Goal: Task Accomplishment & Management: Use online tool/utility

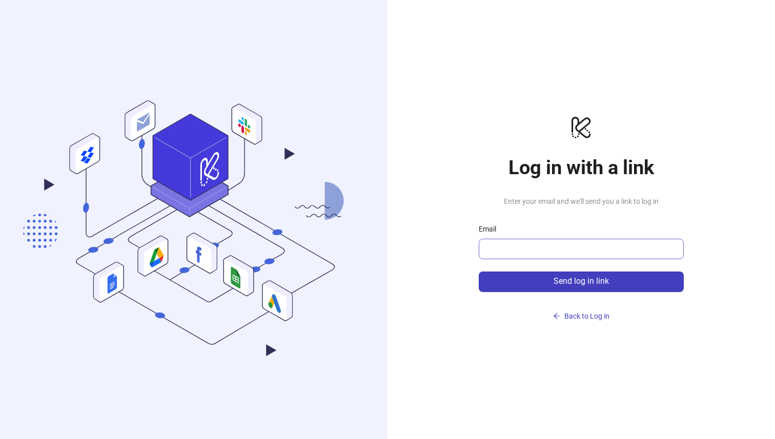
click at [551, 257] on span at bounding box center [581, 249] width 205 height 21
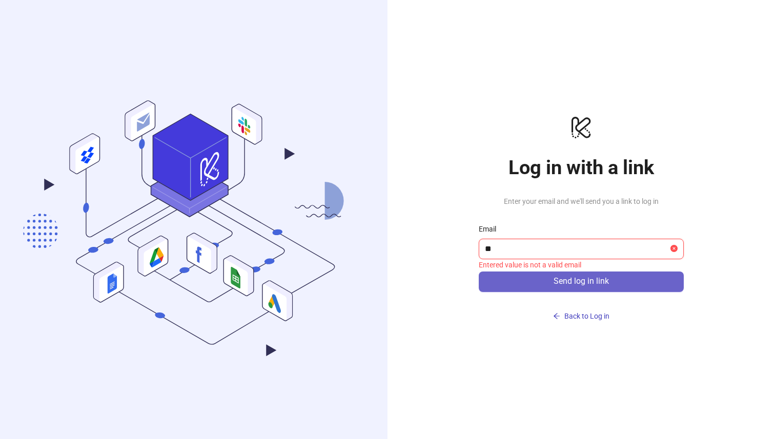
type input "**********"
click at [562, 276] on button "Send log in link" at bounding box center [581, 282] width 205 height 21
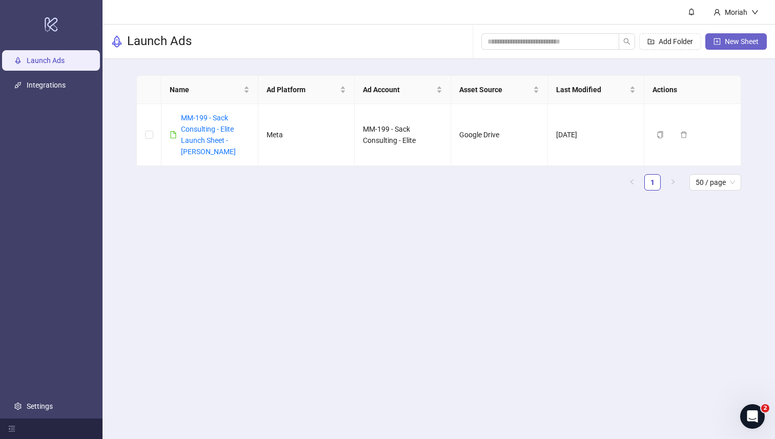
click at [717, 39] on icon "plus-square" at bounding box center [717, 41] width 7 height 7
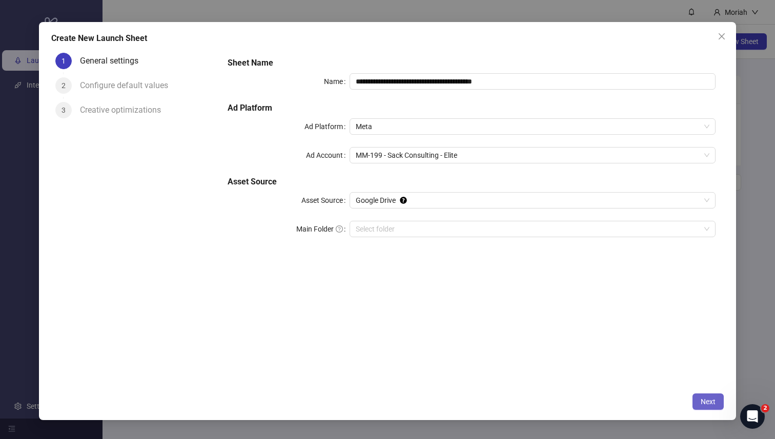
click at [700, 402] on button "Next" at bounding box center [708, 402] width 31 height 16
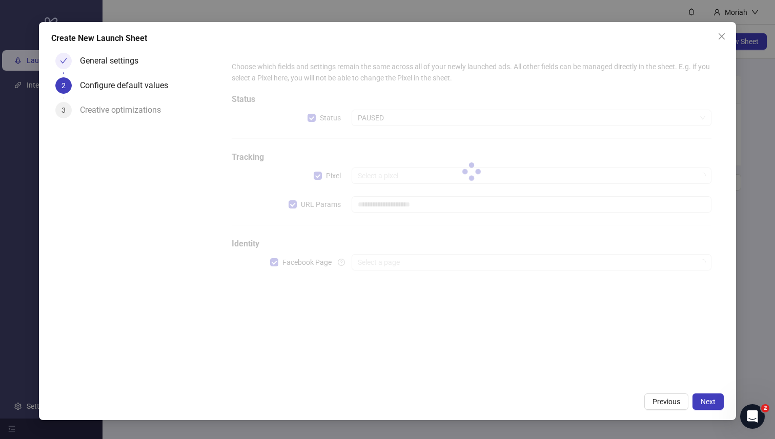
type input "**********"
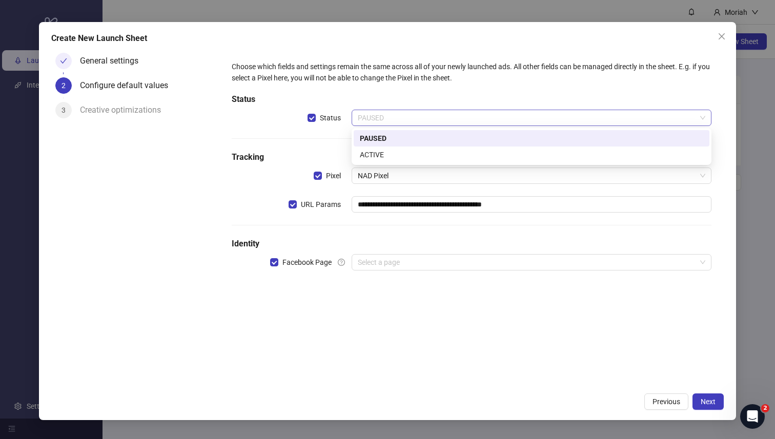
click at [402, 119] on span "PAUSED" at bounding box center [532, 117] width 348 height 15
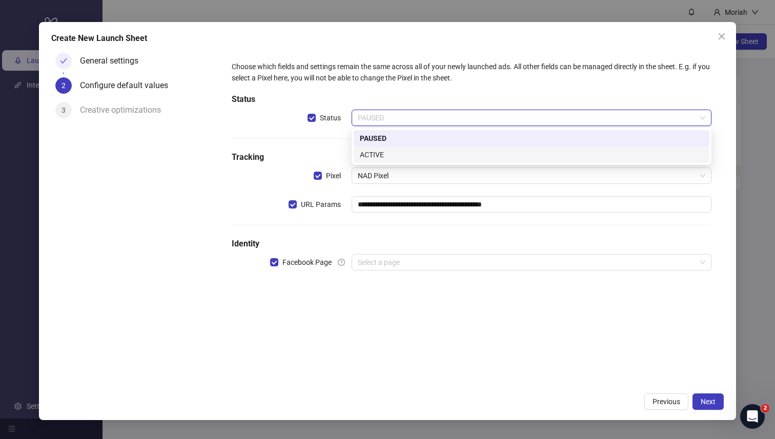
click at [391, 156] on div "ACTIVE" at bounding box center [532, 154] width 344 height 11
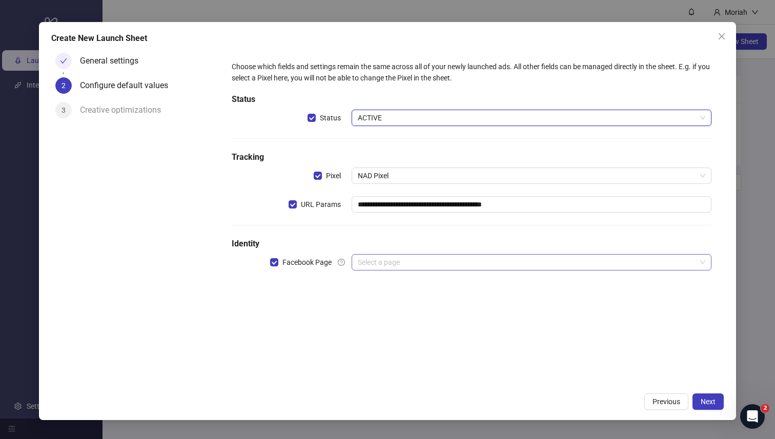
click at [372, 258] on input "search" at bounding box center [527, 262] width 338 height 15
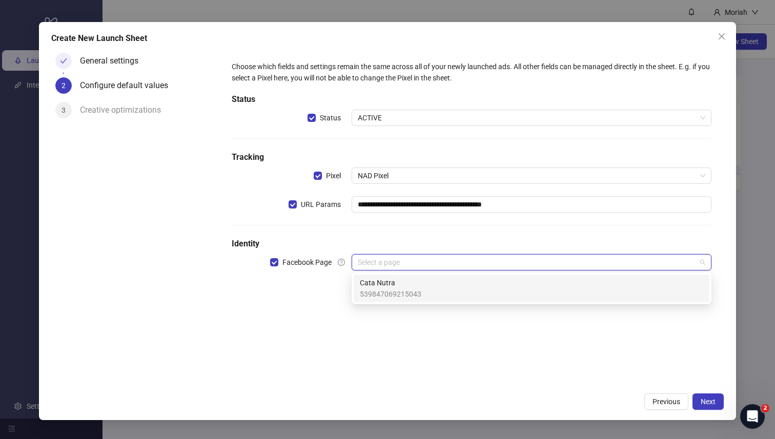
click at [380, 287] on span "Cata Nutra" at bounding box center [391, 282] width 62 height 11
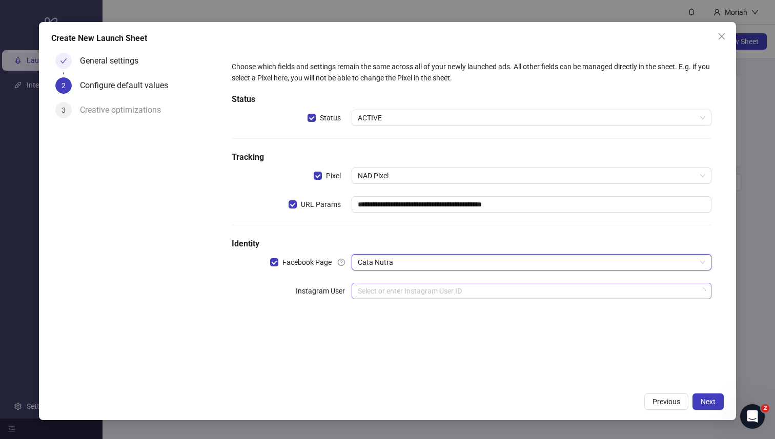
click at [383, 293] on input "search" at bounding box center [527, 291] width 338 height 15
click at [395, 279] on div "**********" at bounding box center [472, 186] width 489 height 259
click at [395, 290] on input "search" at bounding box center [527, 291] width 338 height 15
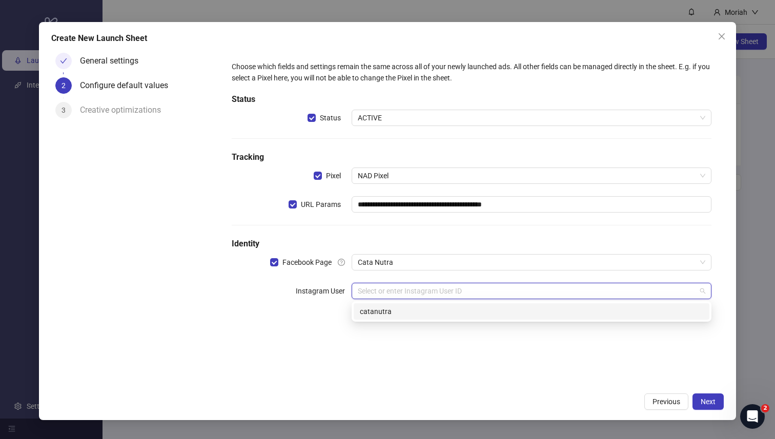
click at [395, 306] on div "catanutra" at bounding box center [532, 312] width 356 height 16
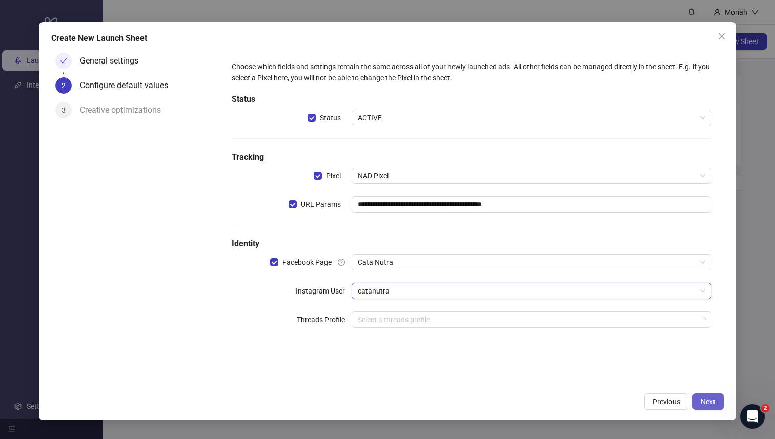
click at [706, 401] on span "Next" at bounding box center [708, 402] width 15 height 8
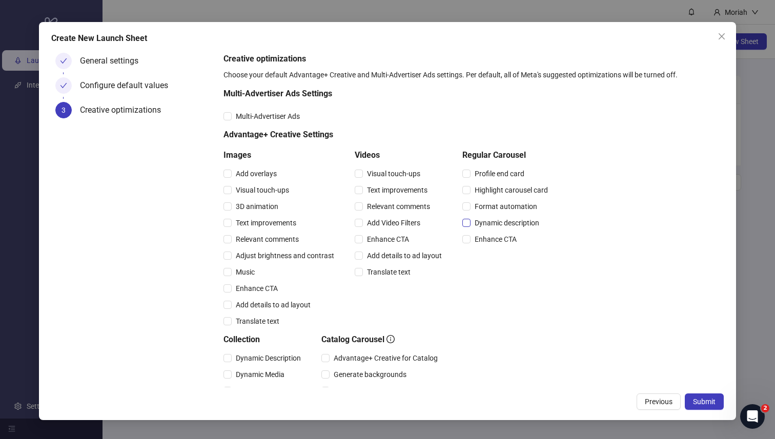
scroll to position [134, 0]
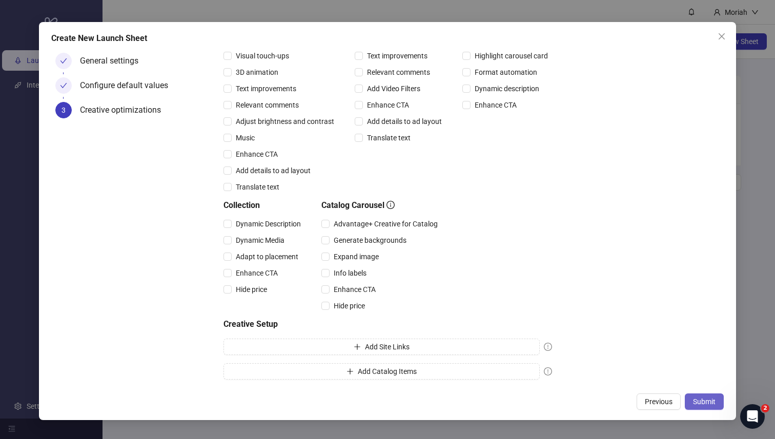
click at [692, 399] on button "Submit" at bounding box center [704, 402] width 39 height 16
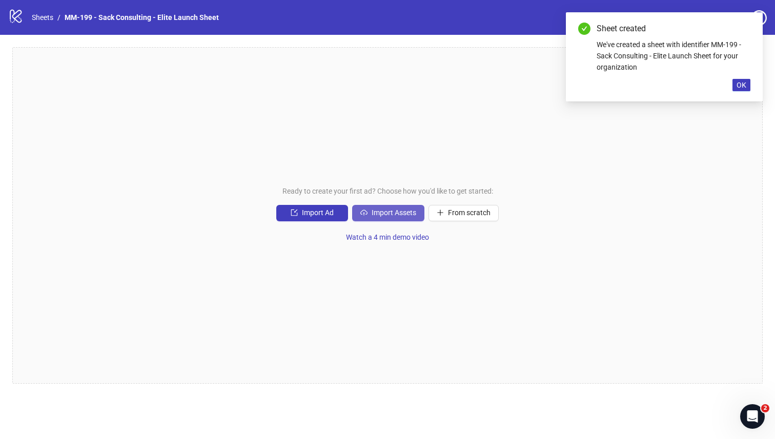
click at [393, 208] on button "Import Assets" at bounding box center [388, 213] width 72 height 16
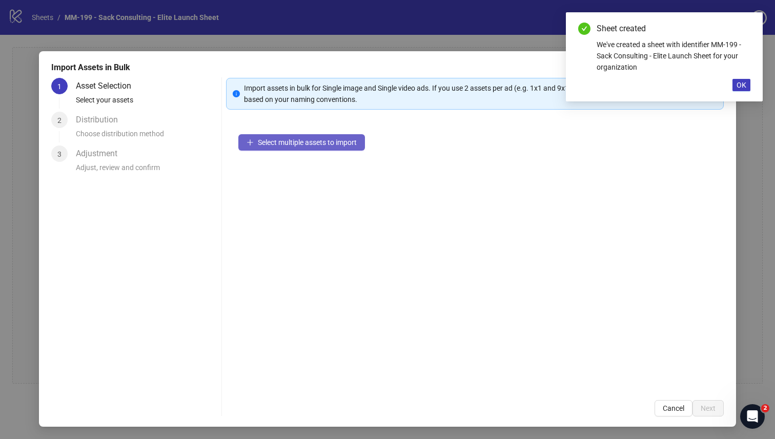
click at [350, 139] on span "Select multiple assets to import" at bounding box center [307, 142] width 99 height 8
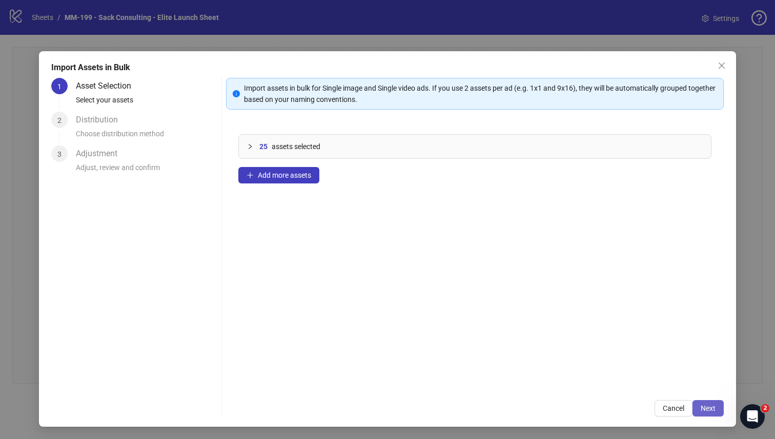
click at [713, 408] on span "Next" at bounding box center [708, 409] width 15 height 8
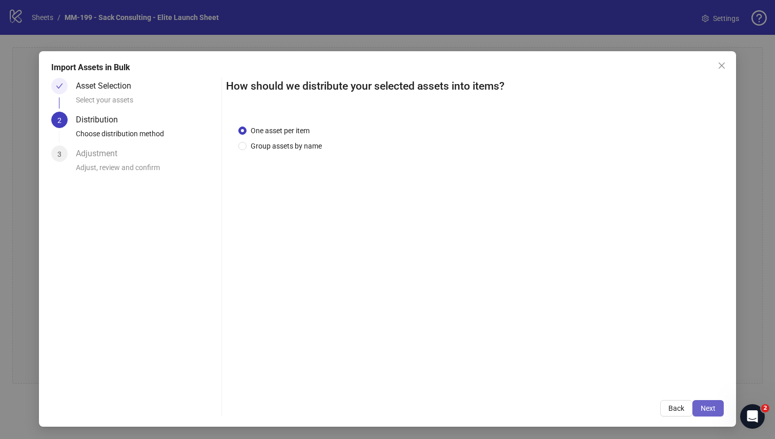
click at [704, 410] on span "Next" at bounding box center [708, 409] width 15 height 8
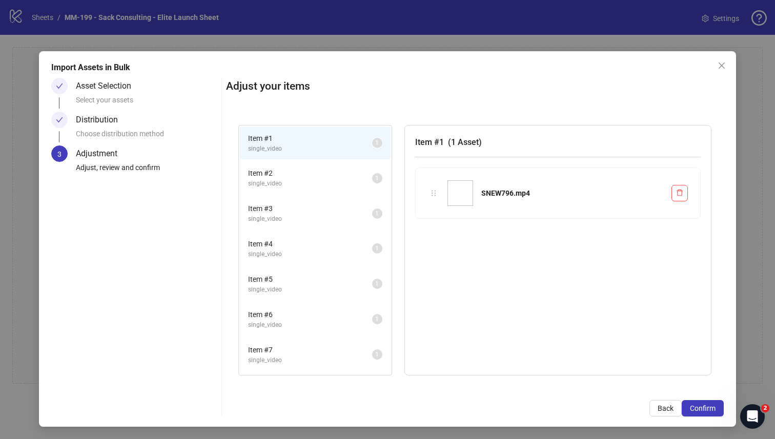
click at [704, 410] on span "Confirm" at bounding box center [703, 409] width 26 height 8
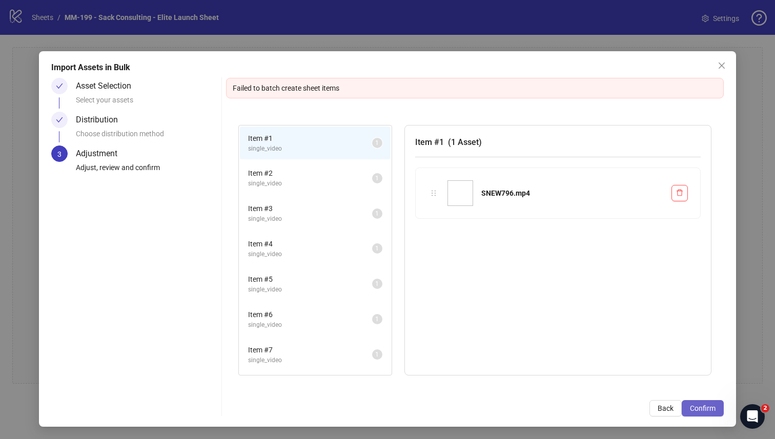
click at [709, 416] on button "Confirm" at bounding box center [703, 409] width 42 height 16
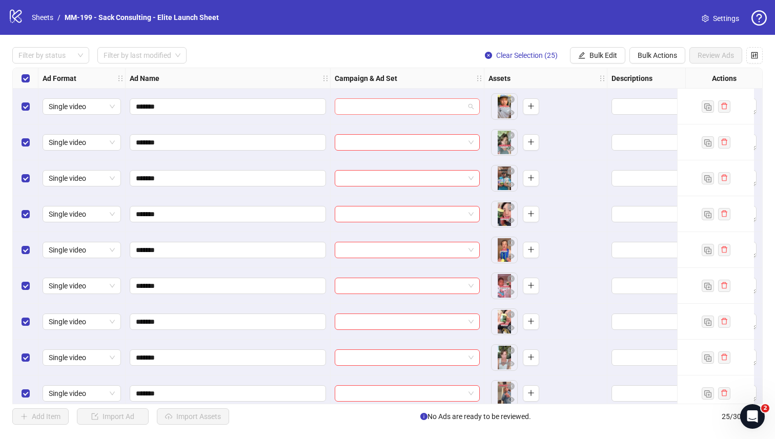
click at [414, 110] on input "search" at bounding box center [403, 106] width 124 height 15
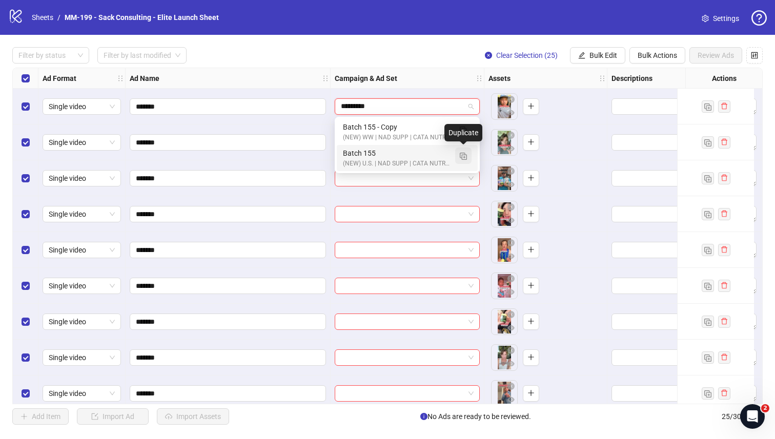
click at [465, 154] on img "button" at bounding box center [463, 156] width 7 height 7
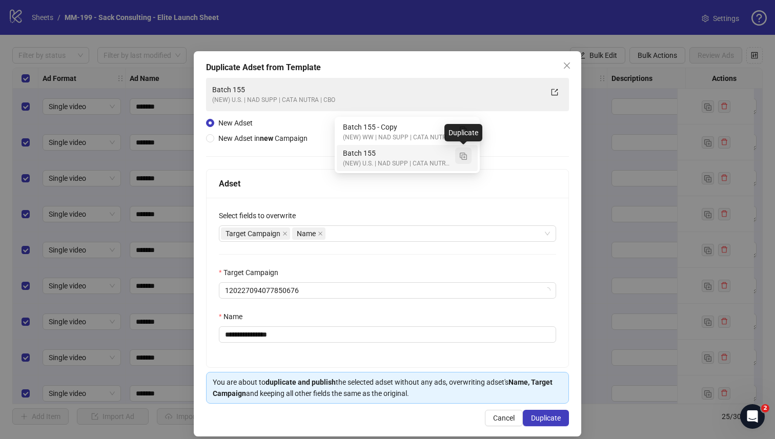
type input "*********"
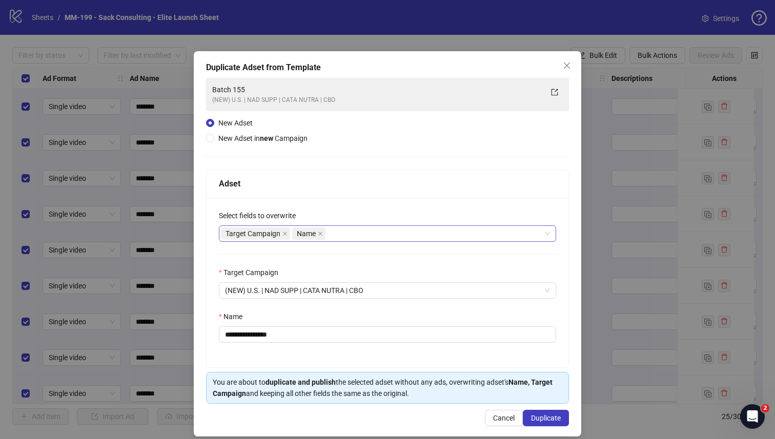
click at [359, 234] on div "Target Campaign Name" at bounding box center [382, 234] width 323 height 14
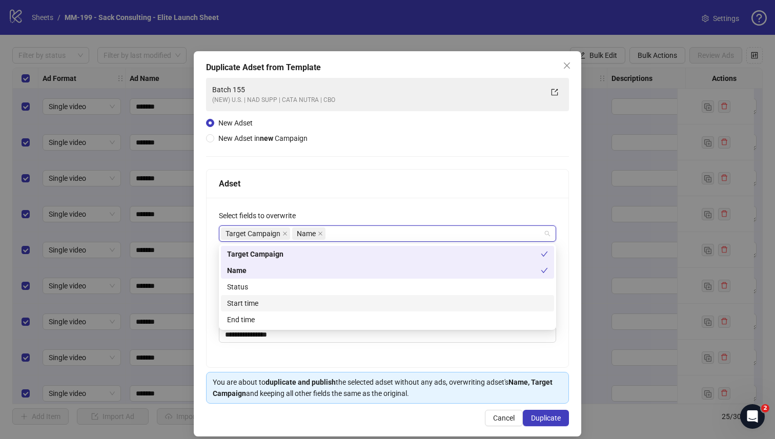
click at [294, 306] on div "Start time" at bounding box center [387, 303] width 321 height 11
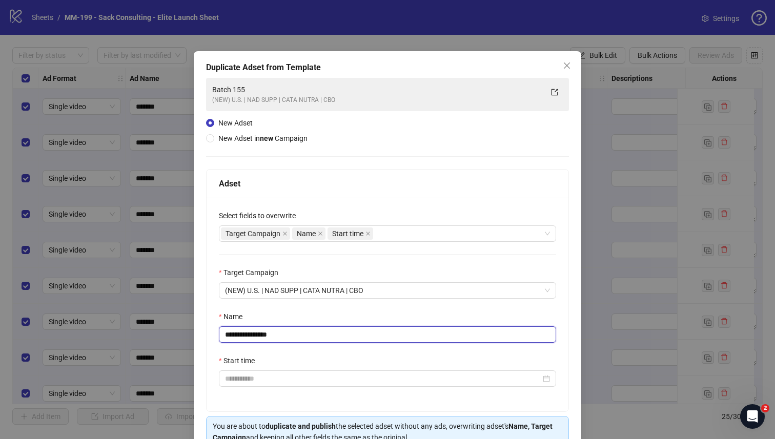
drag, startPoint x: 290, startPoint y: 337, endPoint x: 255, endPoint y: 340, distance: 35.0
click at [255, 340] on input "**********" at bounding box center [387, 335] width 337 height 16
type input "*********"
click at [276, 315] on div "Name" at bounding box center [387, 318] width 337 height 15
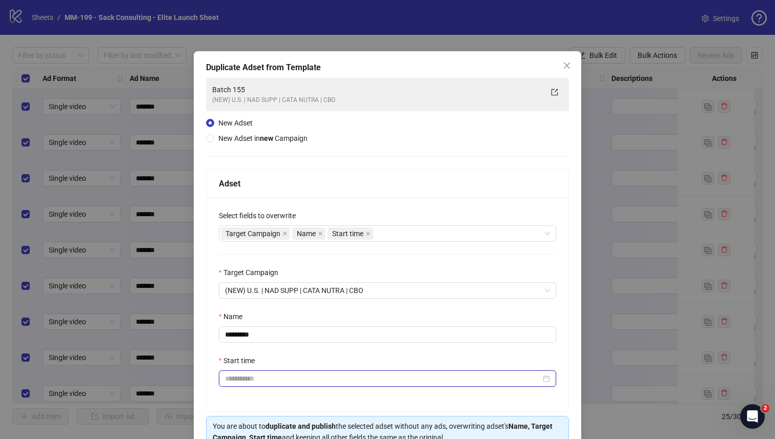
click at [260, 379] on input "Start time" at bounding box center [383, 378] width 316 height 11
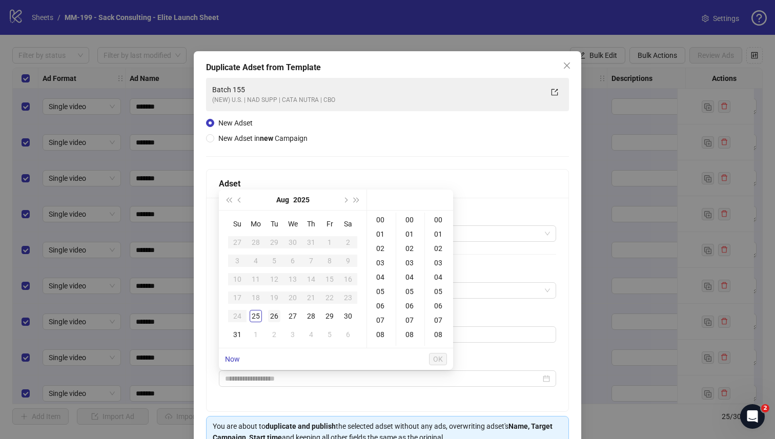
click at [277, 313] on div "26" at bounding box center [274, 316] width 12 height 12
type input "**********"
click at [437, 358] on span "OK" at bounding box center [438, 359] width 10 height 8
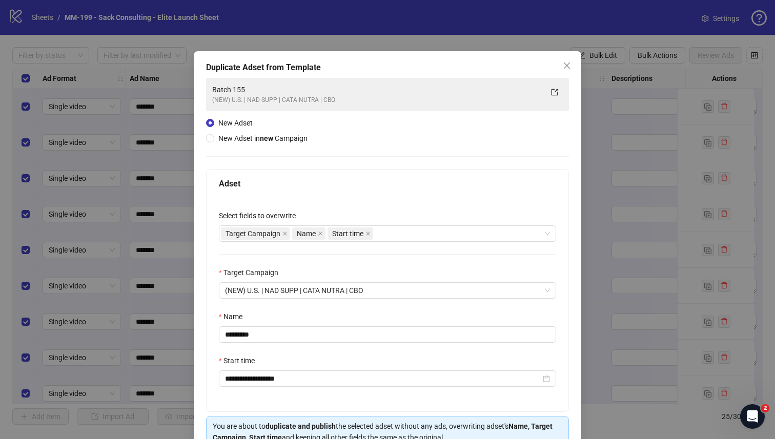
scroll to position [55, 0]
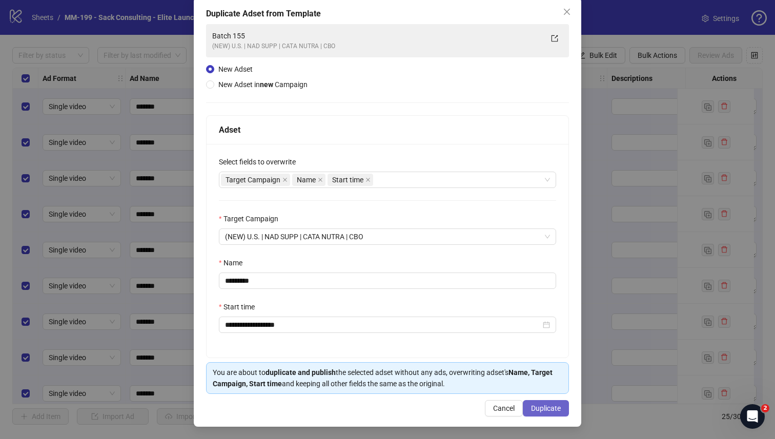
click at [535, 412] on span "Duplicate" at bounding box center [546, 409] width 30 height 8
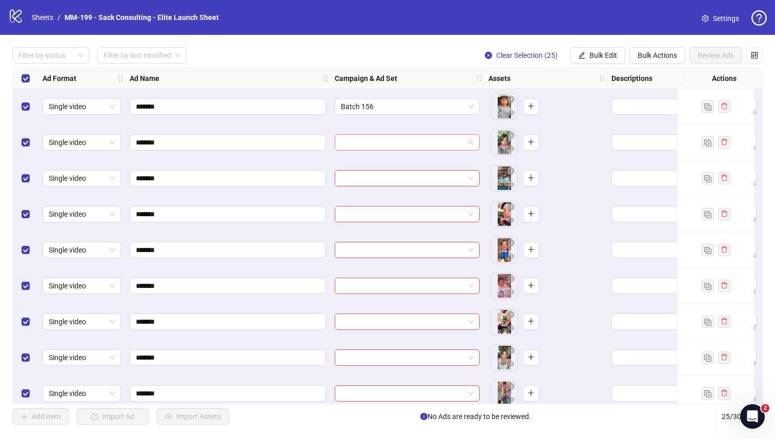
click at [407, 139] on input "search" at bounding box center [403, 142] width 124 height 15
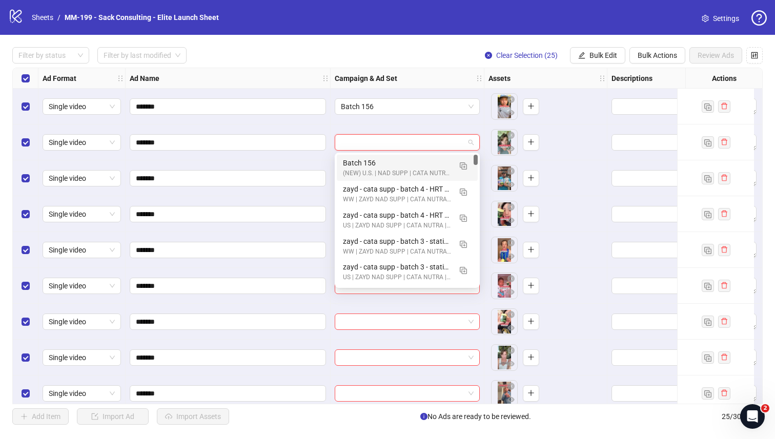
click at [398, 161] on div "Batch 156" at bounding box center [397, 162] width 108 height 11
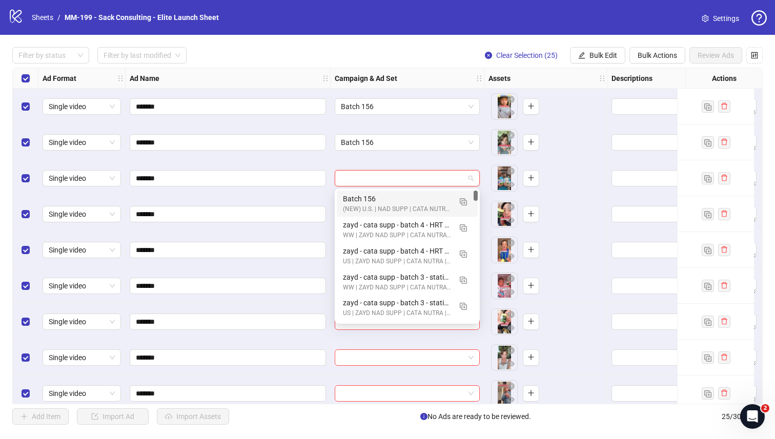
click at [395, 174] on input "search" at bounding box center [403, 178] width 124 height 15
click at [386, 196] on div "Batch 156" at bounding box center [397, 198] width 108 height 11
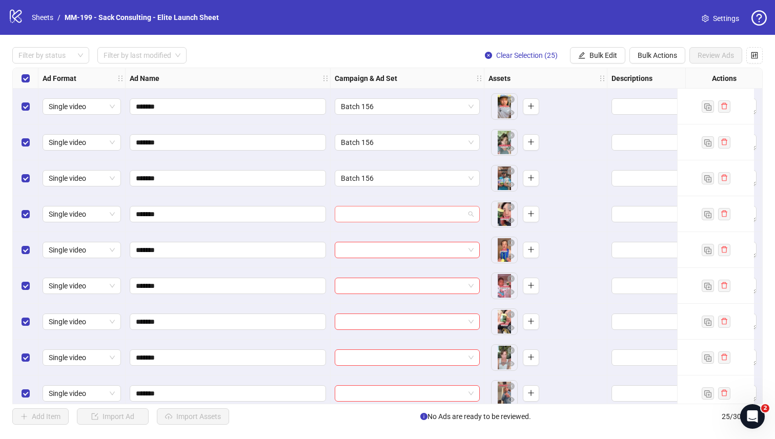
click at [377, 218] on input "search" at bounding box center [403, 214] width 124 height 15
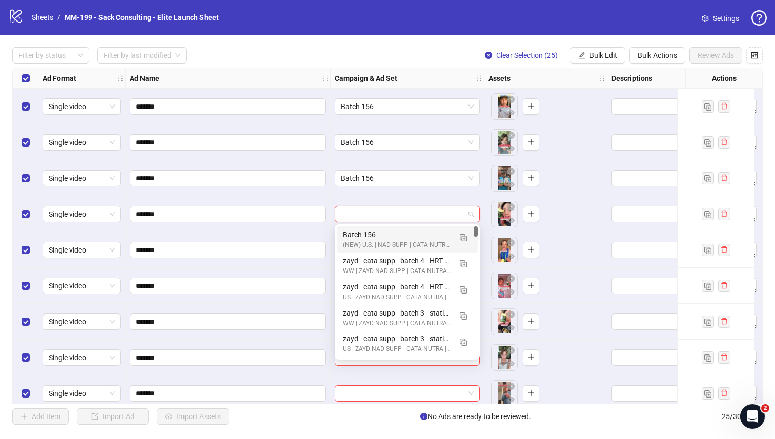
click at [375, 229] on div "Batch 156 (NEW) U.S. | NAD SUPP | CATA NUTRA | CBO" at bounding box center [407, 240] width 141 height 26
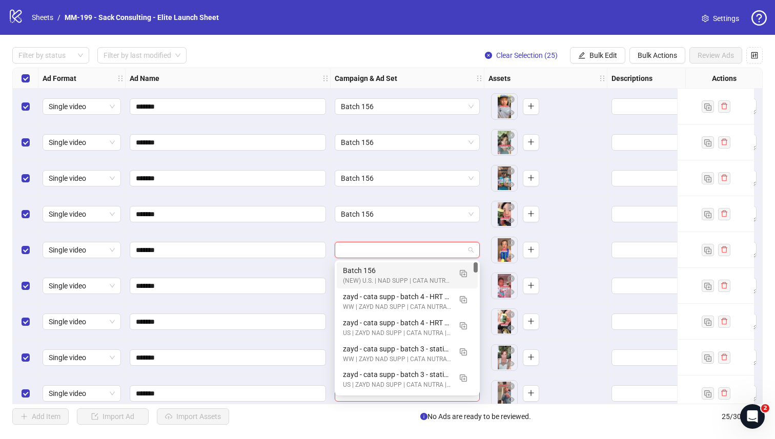
click at [367, 249] on input "search" at bounding box center [403, 250] width 124 height 15
click at [365, 265] on div "Batch 156" at bounding box center [397, 270] width 108 height 11
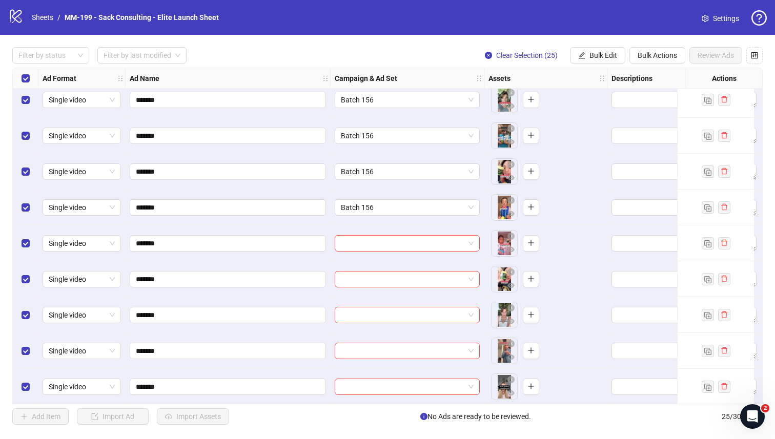
scroll to position [41, 0]
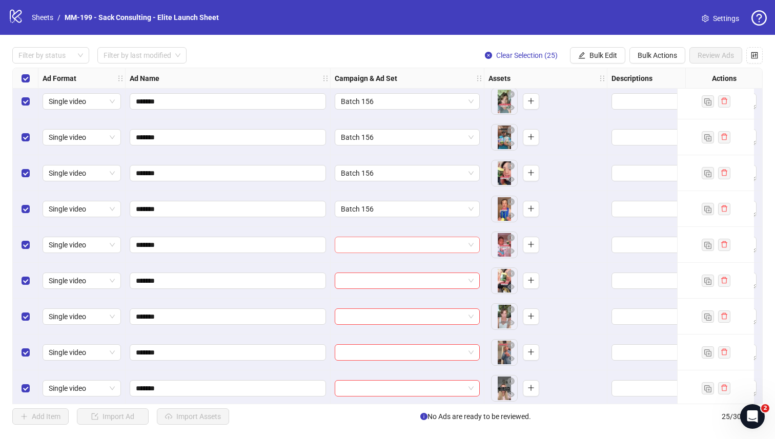
click at [377, 249] on input "search" at bounding box center [403, 244] width 124 height 15
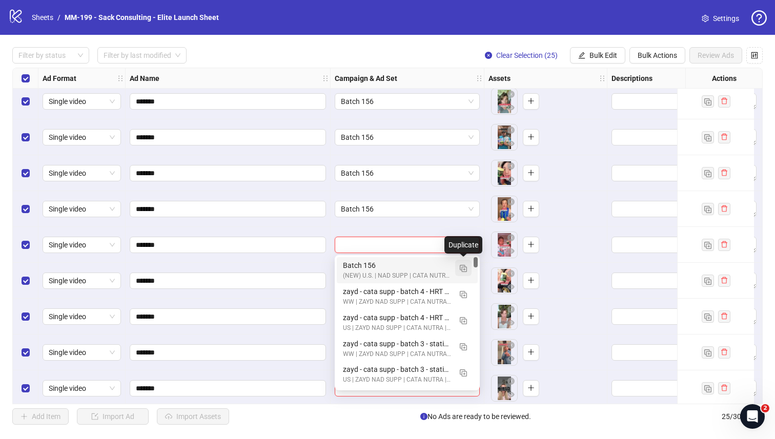
click at [463, 268] on img "button" at bounding box center [463, 268] width 7 height 7
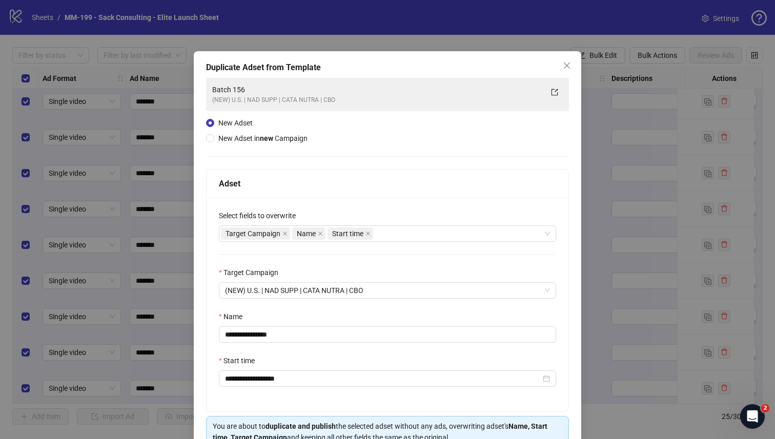
click at [316, 326] on div "Name" at bounding box center [387, 318] width 337 height 15
drag, startPoint x: 307, startPoint y: 334, endPoint x: 254, endPoint y: 337, distance: 52.4
click at [254, 337] on input "**********" at bounding box center [387, 335] width 337 height 16
type input "*********"
click at [323, 307] on div "**********" at bounding box center [388, 305] width 362 height 214
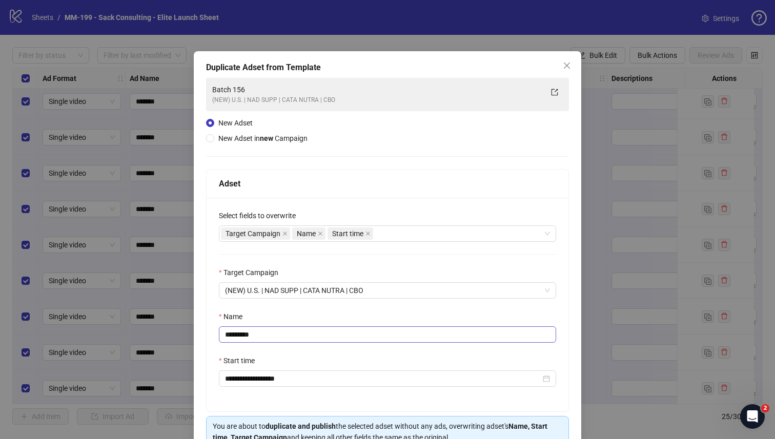
scroll to position [55, 0]
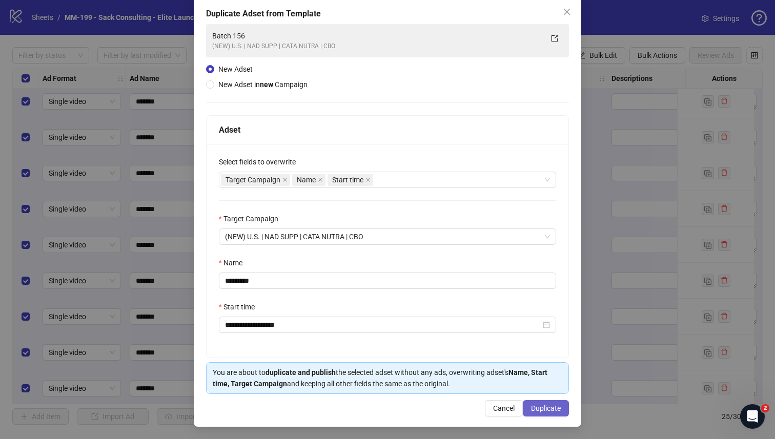
click at [536, 406] on span "Duplicate" at bounding box center [546, 409] width 30 height 8
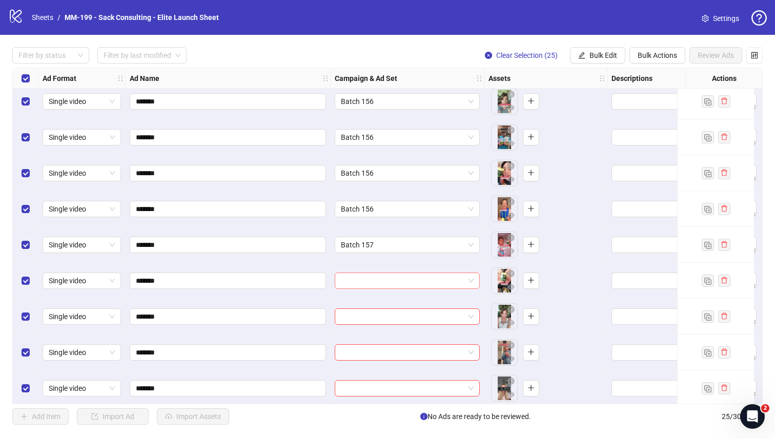
click at [408, 277] on input "search" at bounding box center [403, 280] width 124 height 15
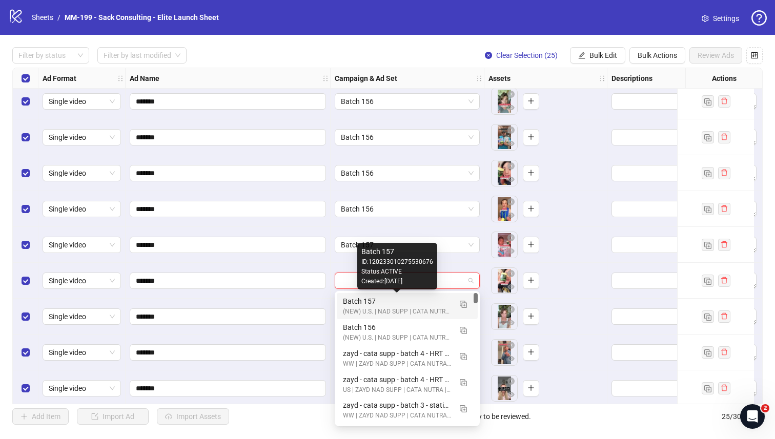
click at [397, 299] on div "Batch 157" at bounding box center [397, 301] width 108 height 11
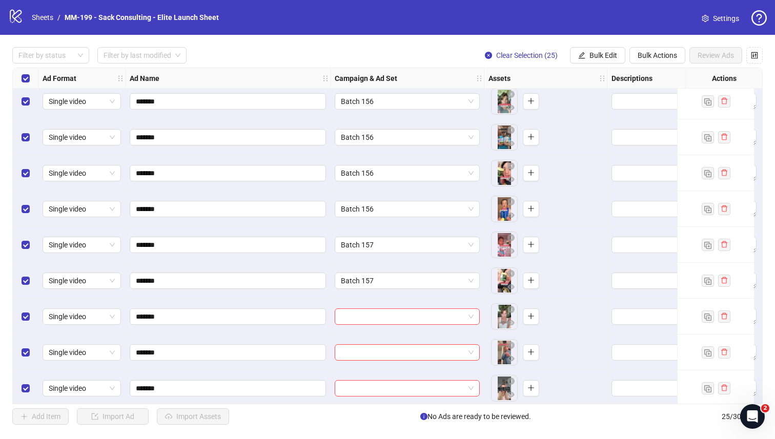
scroll to position [63, 3]
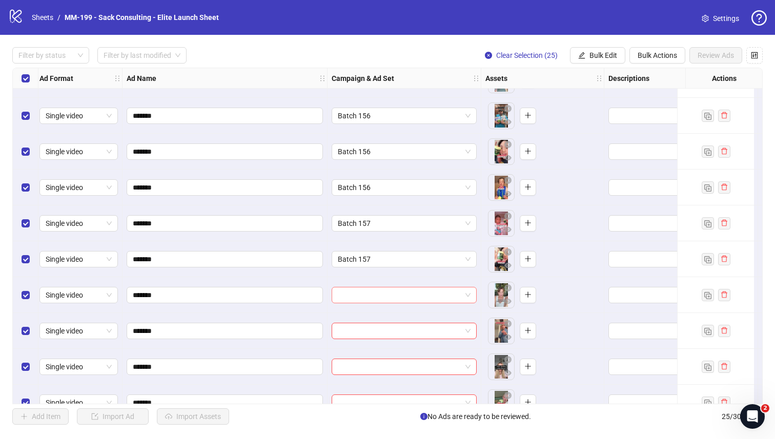
click at [397, 298] on input "search" at bounding box center [400, 295] width 124 height 15
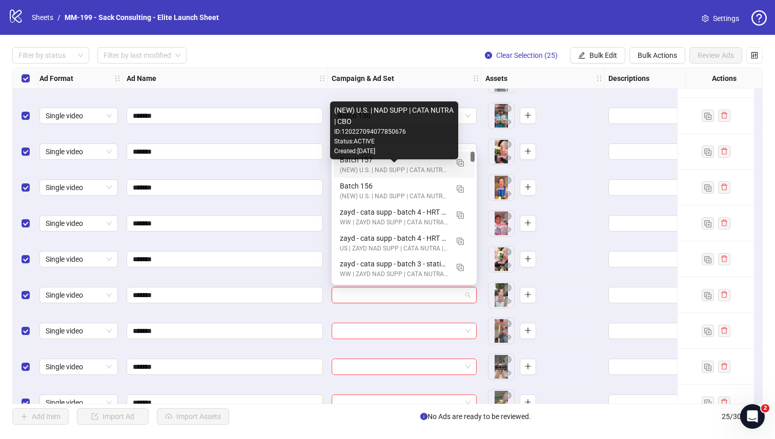
click at [350, 166] on div "(NEW) U.S. | NAD SUPP | CATA NUTRA | CBO" at bounding box center [394, 171] width 108 height 10
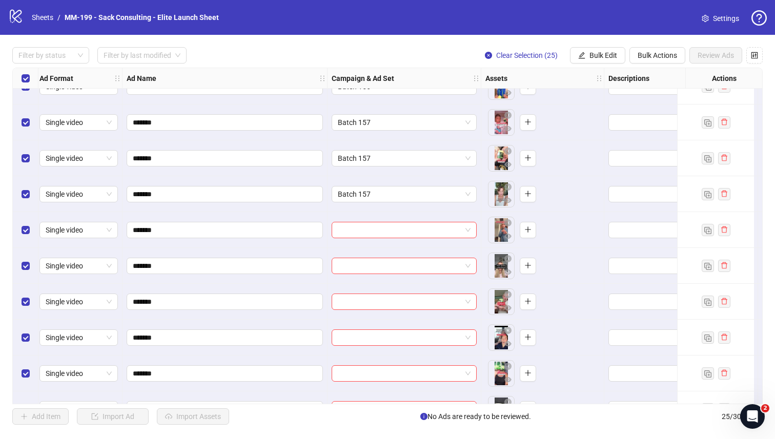
scroll to position [197, 3]
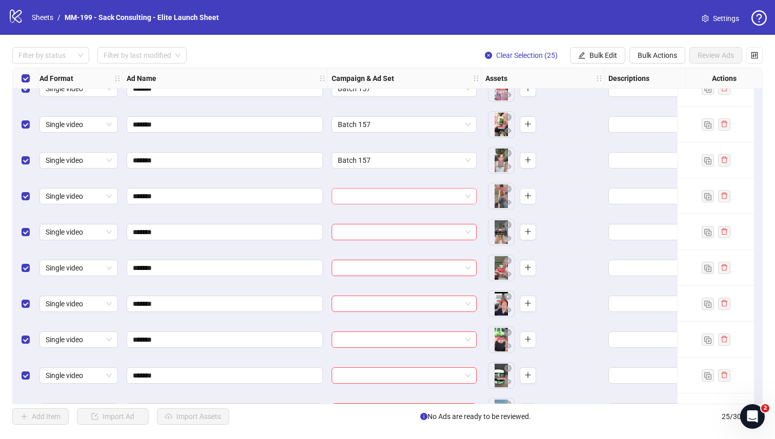
click at [351, 192] on input "search" at bounding box center [400, 196] width 124 height 15
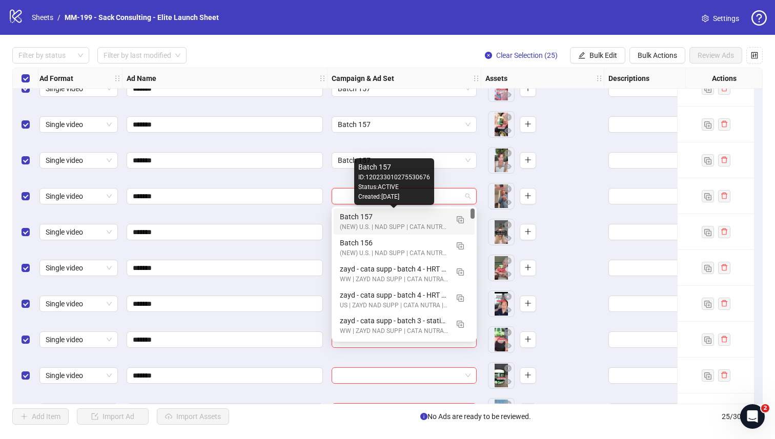
click at [346, 215] on div "Batch 157" at bounding box center [394, 216] width 108 height 11
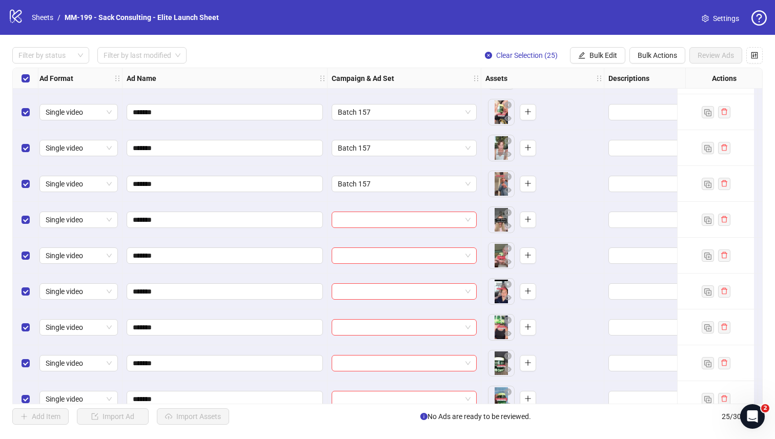
scroll to position [225, 3]
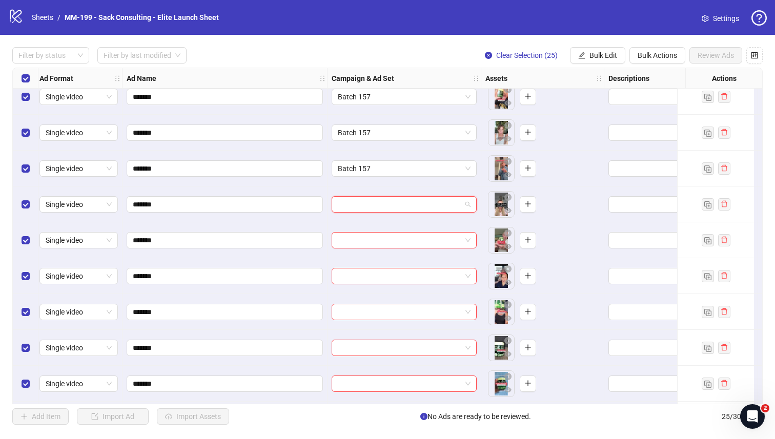
click at [347, 208] on input "search" at bounding box center [400, 204] width 124 height 15
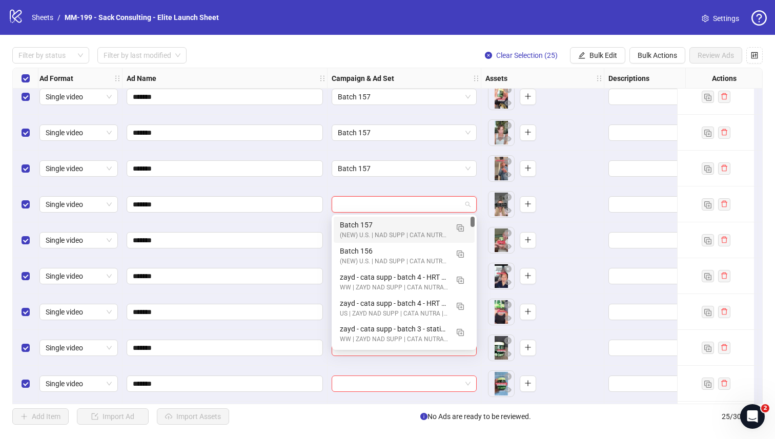
click at [347, 226] on div "Batch 157" at bounding box center [394, 224] width 108 height 11
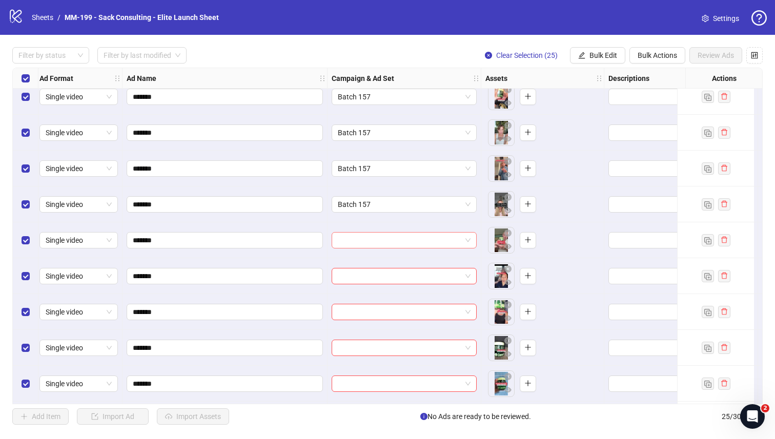
click at [357, 238] on input "search" at bounding box center [400, 240] width 124 height 15
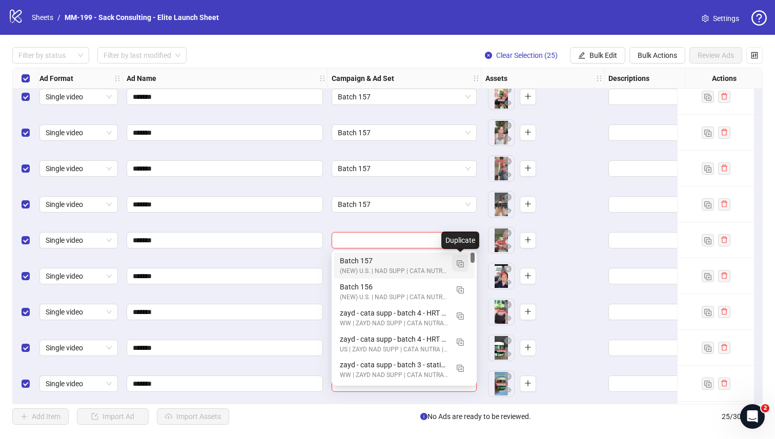
click at [457, 264] on img "button" at bounding box center [460, 264] width 7 height 7
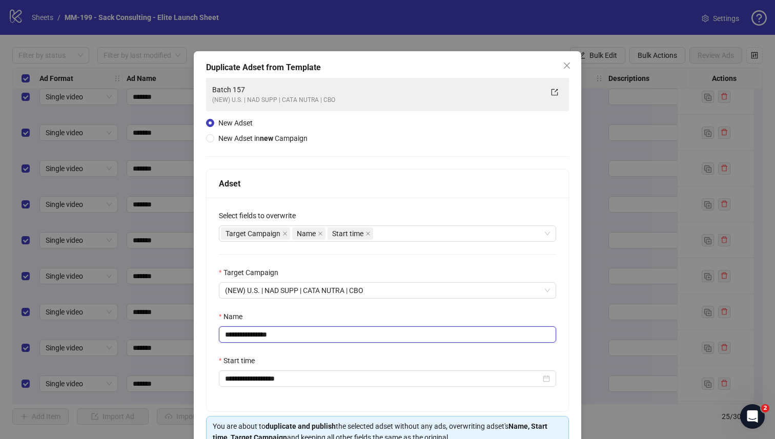
drag, startPoint x: 292, startPoint y: 335, endPoint x: 252, endPoint y: 336, distance: 39.5
click at [252, 336] on input "**********" at bounding box center [387, 335] width 337 height 16
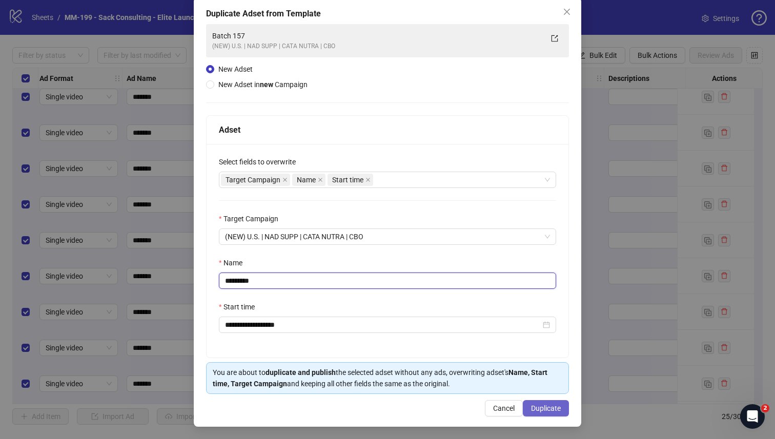
type input "*********"
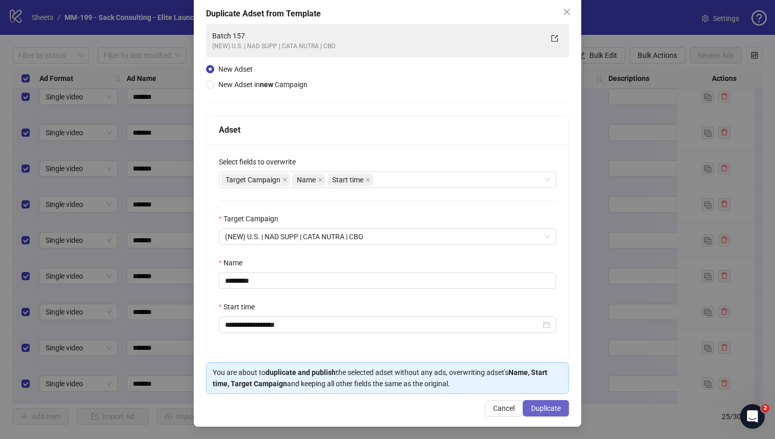
click at [531, 405] on span "Duplicate" at bounding box center [546, 409] width 30 height 8
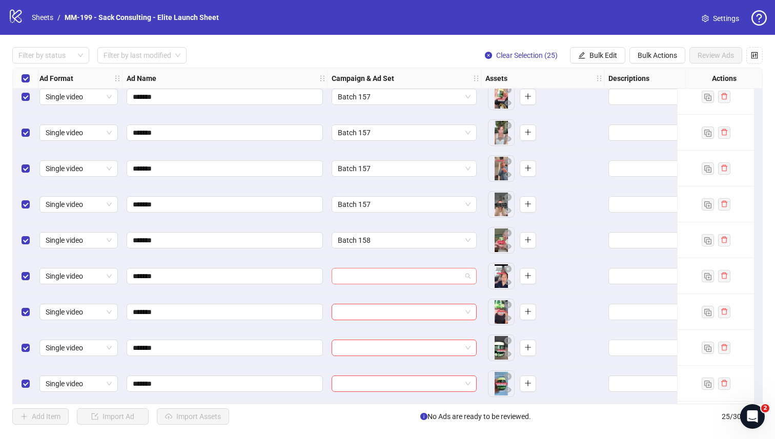
click at [418, 280] on input "search" at bounding box center [400, 276] width 124 height 15
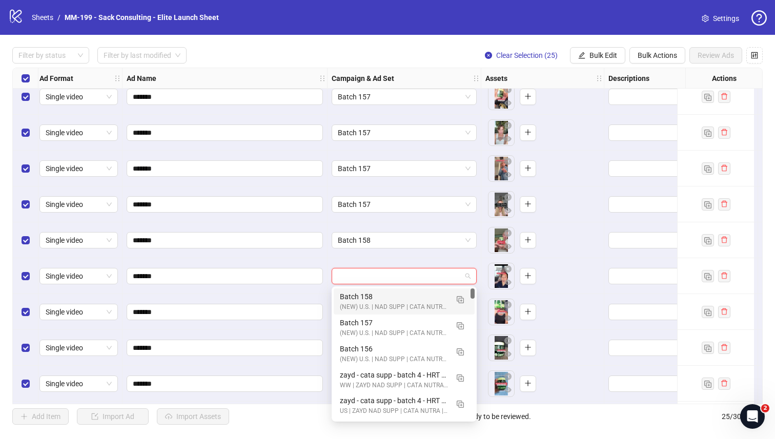
click at [412, 291] on div "Batch 158" at bounding box center [394, 296] width 108 height 11
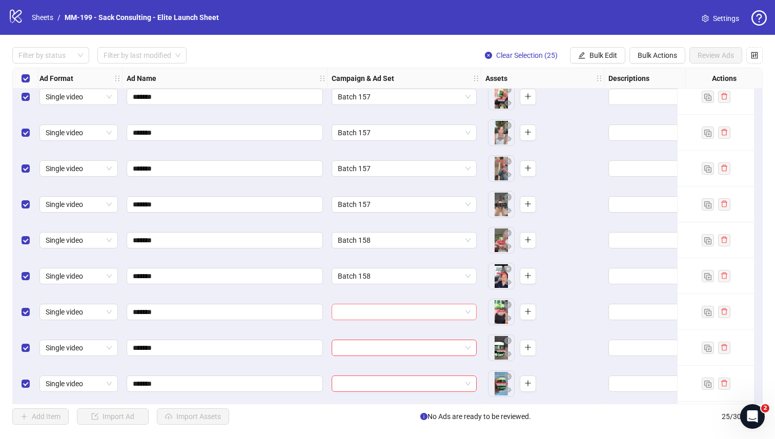
click at [401, 308] on input "search" at bounding box center [400, 312] width 124 height 15
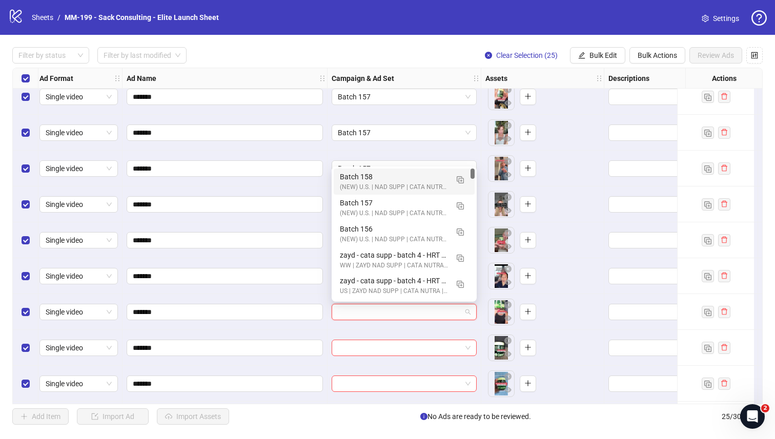
click at [414, 179] on div "Batch 158" at bounding box center [394, 176] width 108 height 11
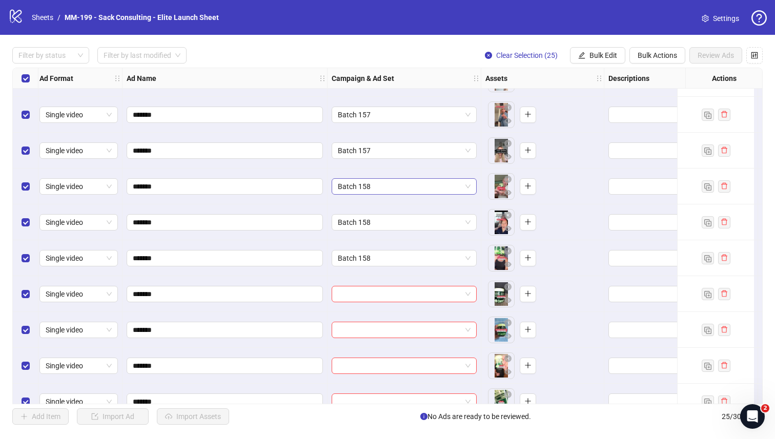
scroll to position [288, 3]
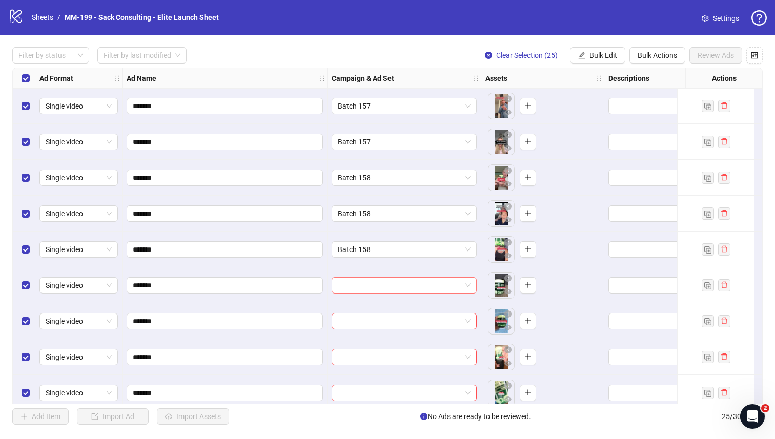
click at [389, 280] on input "search" at bounding box center [400, 285] width 124 height 15
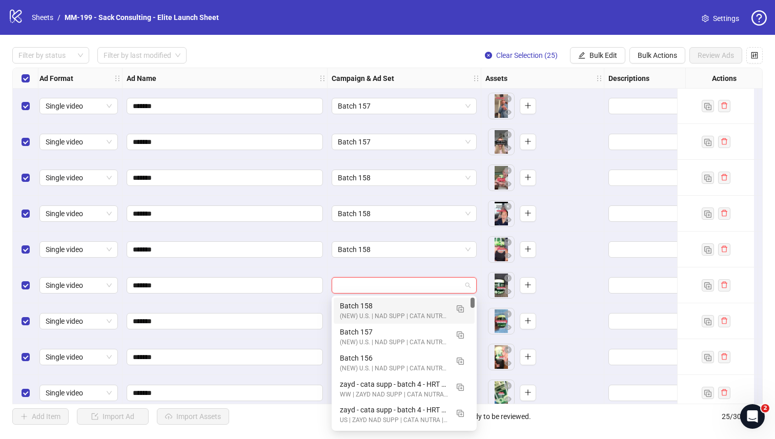
click at [377, 307] on div "Batch 158" at bounding box center [394, 306] width 108 height 11
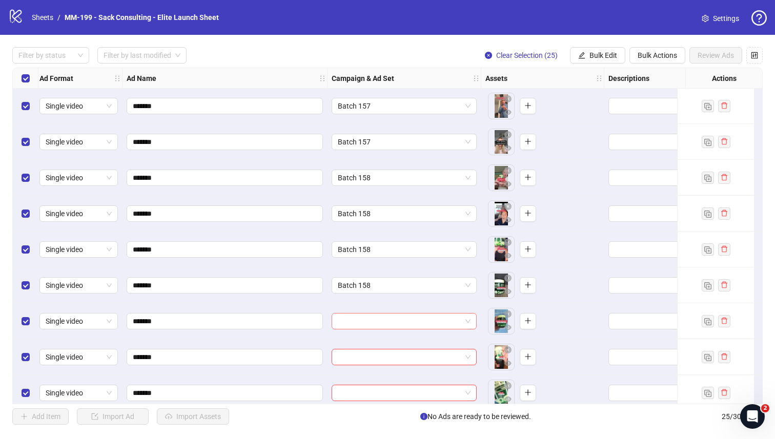
click at [374, 318] on input "search" at bounding box center [400, 321] width 124 height 15
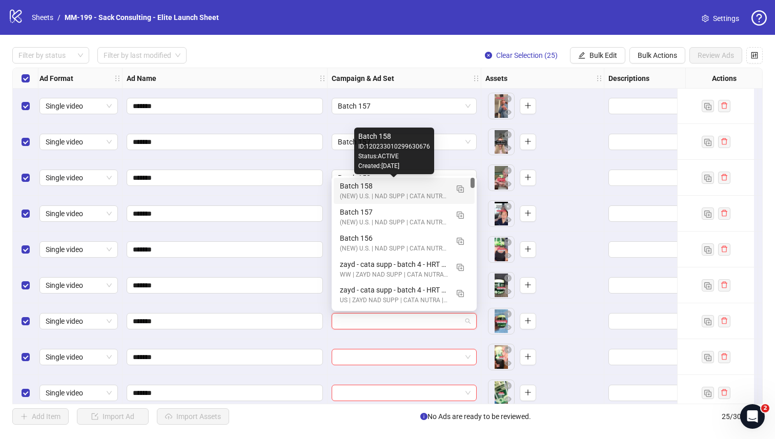
click at [383, 183] on div "Batch 158" at bounding box center [394, 186] width 108 height 11
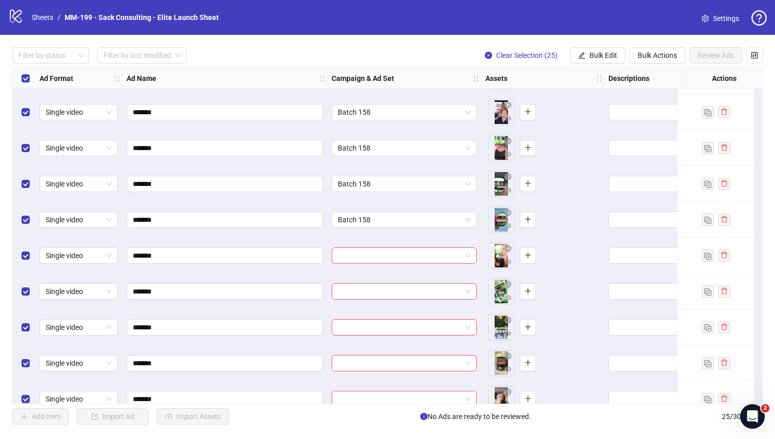
scroll to position [388, 3]
click at [383, 258] on input "search" at bounding box center [400, 256] width 124 height 15
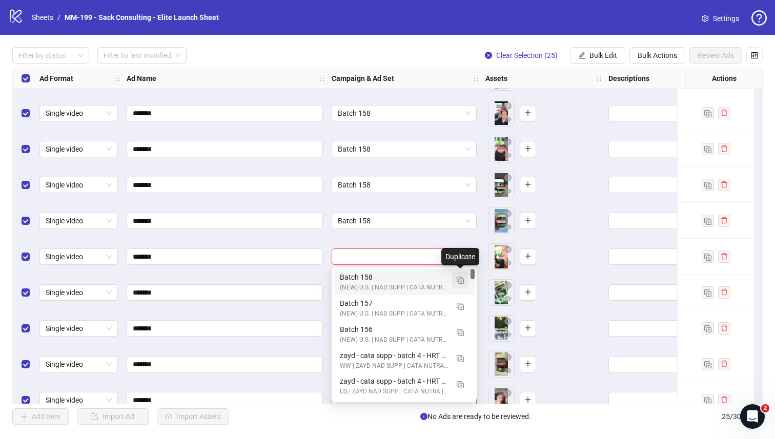
click at [458, 282] on img "button" at bounding box center [460, 280] width 7 height 7
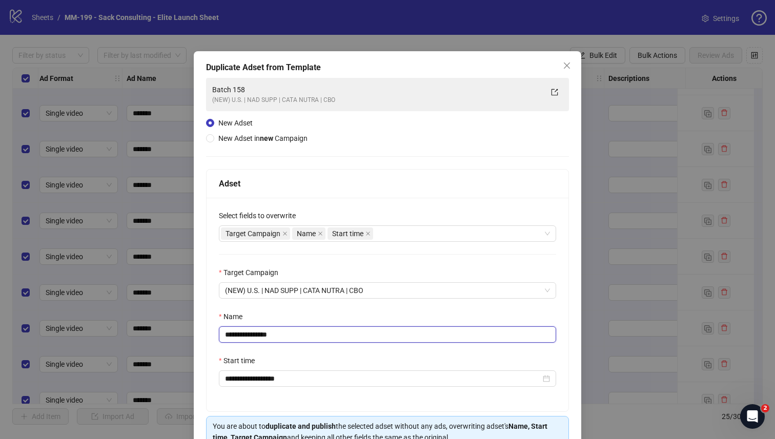
drag, startPoint x: 292, startPoint y: 337, endPoint x: 254, endPoint y: 338, distance: 37.4
click at [254, 338] on input "**********" at bounding box center [387, 335] width 337 height 16
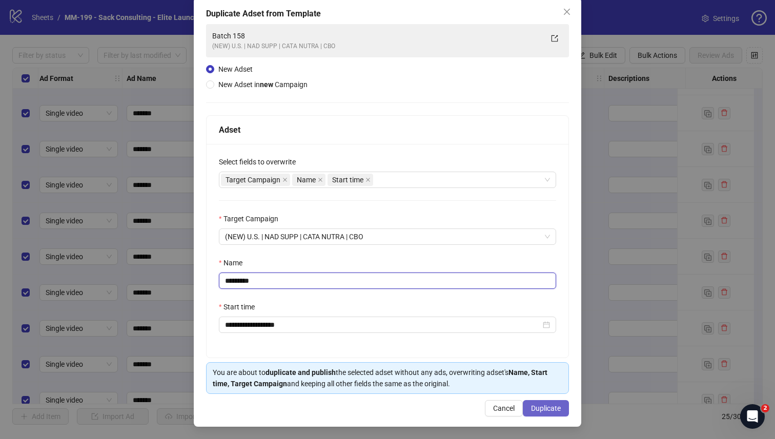
type input "*********"
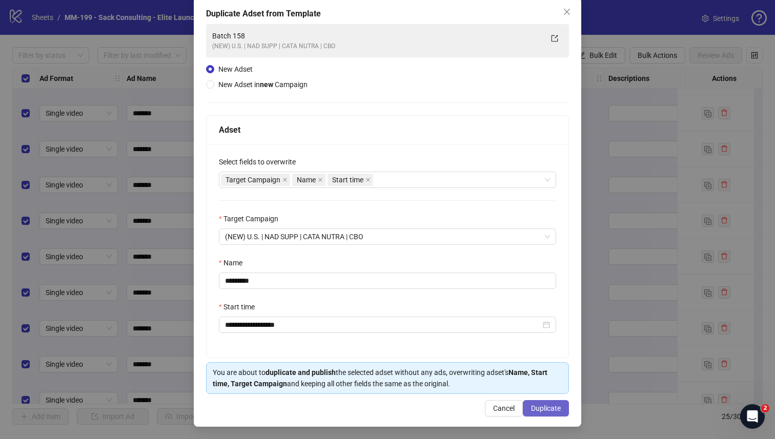
click at [534, 406] on span "Duplicate" at bounding box center [546, 409] width 30 height 8
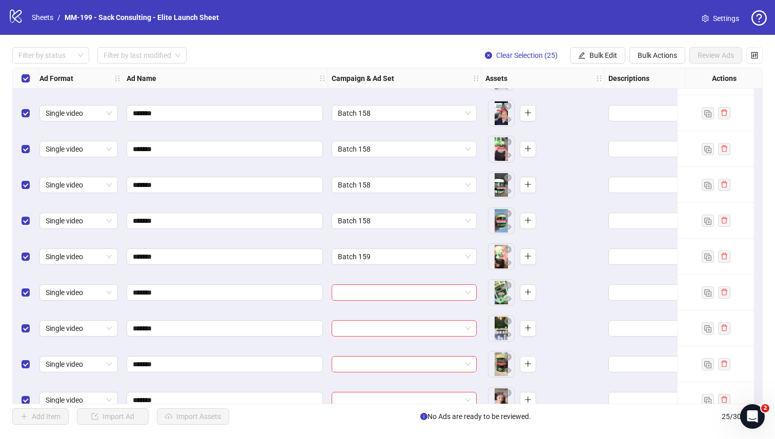
scroll to position [463, 3]
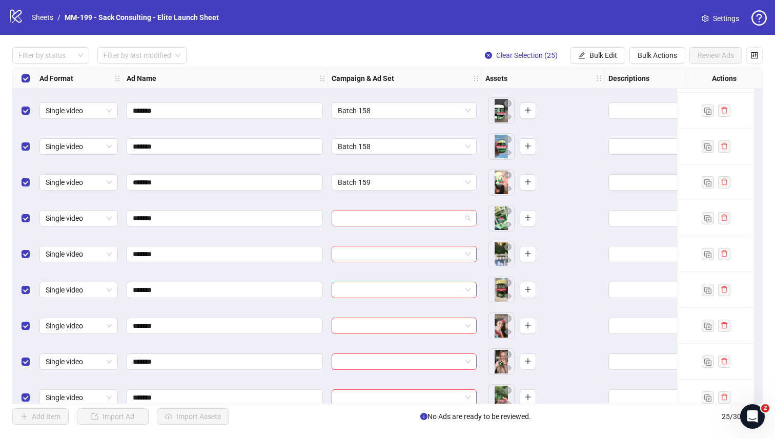
click at [364, 223] on input "search" at bounding box center [400, 218] width 124 height 15
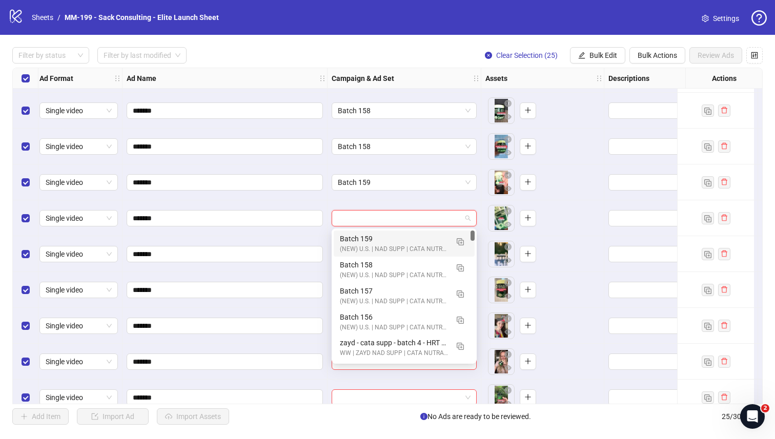
click at [362, 235] on div "Batch 159" at bounding box center [394, 238] width 108 height 11
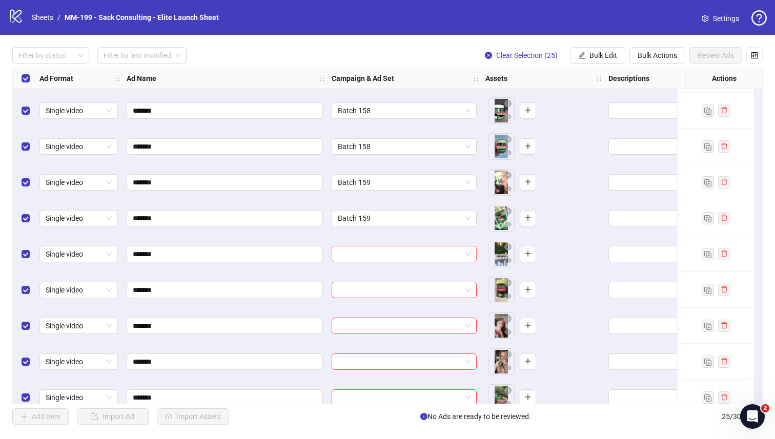
click at [361, 246] on div at bounding box center [404, 254] width 145 height 16
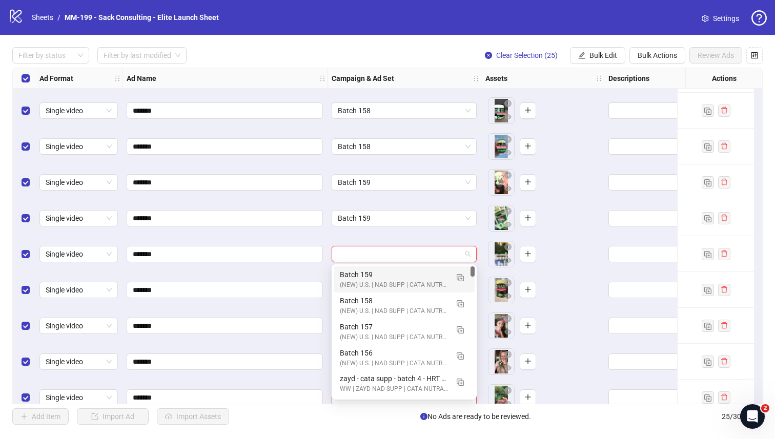
click at [357, 270] on div "Batch 159" at bounding box center [394, 274] width 108 height 11
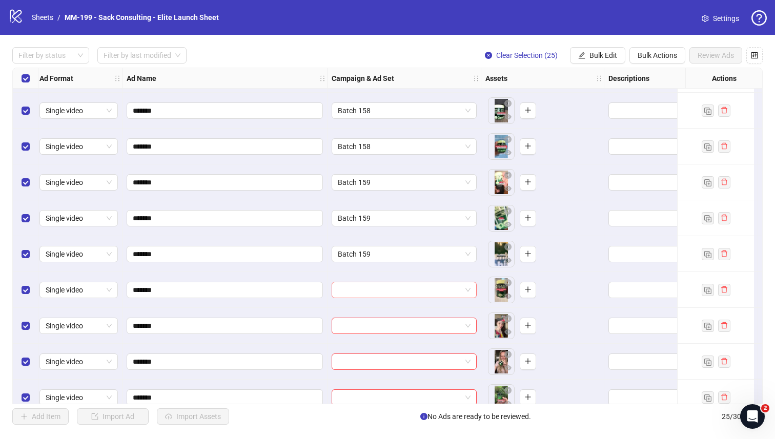
click at [353, 290] on input "search" at bounding box center [400, 290] width 124 height 15
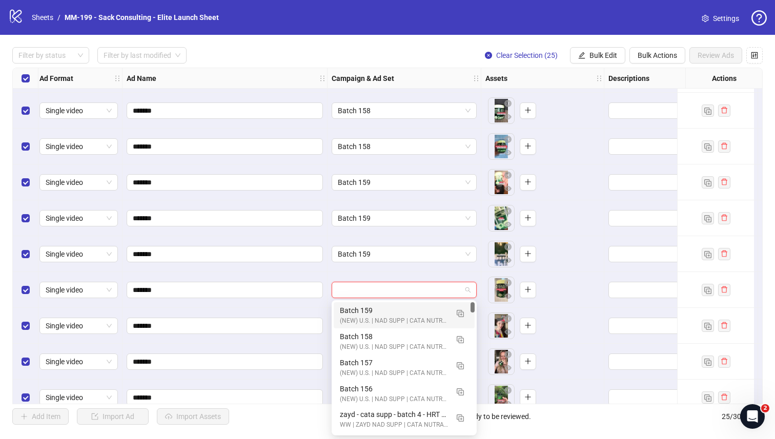
click at [351, 310] on div "Batch 159" at bounding box center [394, 310] width 108 height 11
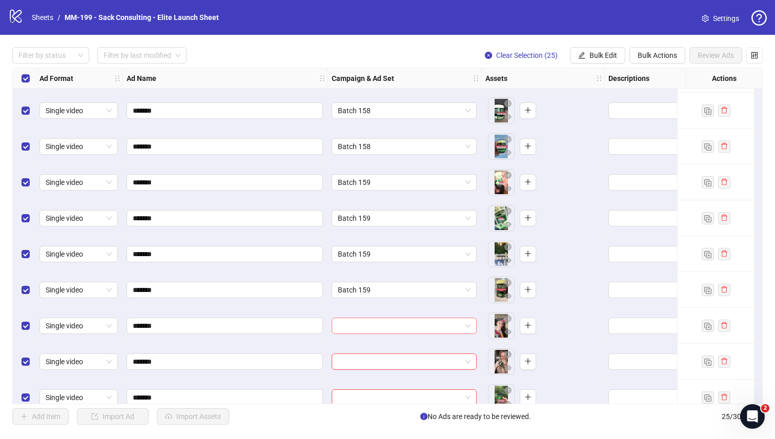
click at [350, 324] on input "search" at bounding box center [400, 325] width 124 height 15
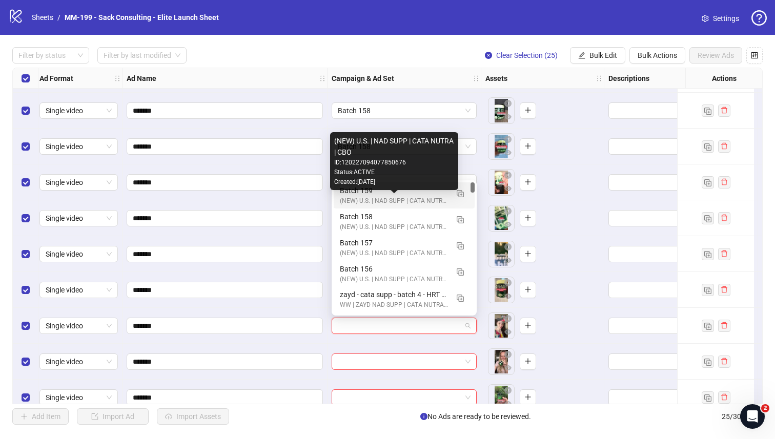
click at [365, 197] on div "(NEW) U.S. | NAD SUPP | CATA NUTRA | CBO" at bounding box center [394, 201] width 108 height 10
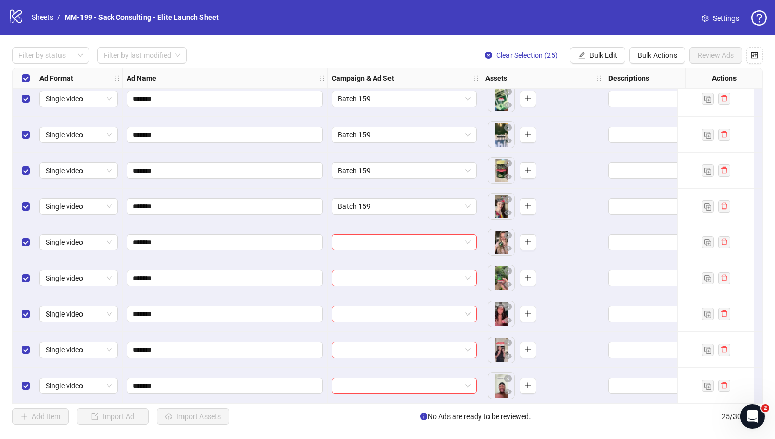
scroll to position [586, 3]
click at [375, 235] on input "search" at bounding box center [400, 242] width 124 height 15
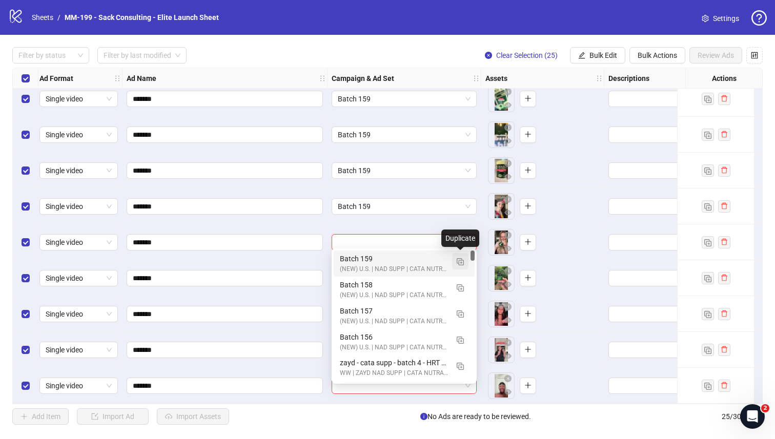
click at [458, 263] on img "button" at bounding box center [460, 261] width 7 height 7
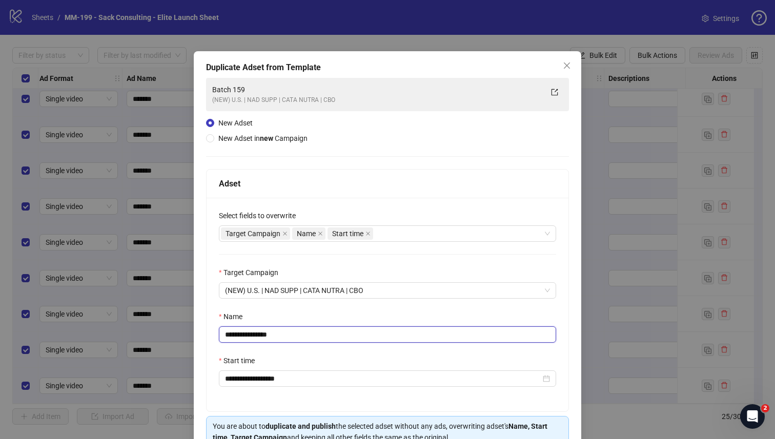
drag, startPoint x: 288, startPoint y: 338, endPoint x: 251, endPoint y: 340, distance: 36.4
click at [251, 340] on input "**********" at bounding box center [387, 335] width 337 height 16
type input "*********"
click at [327, 321] on div "Name" at bounding box center [387, 318] width 337 height 15
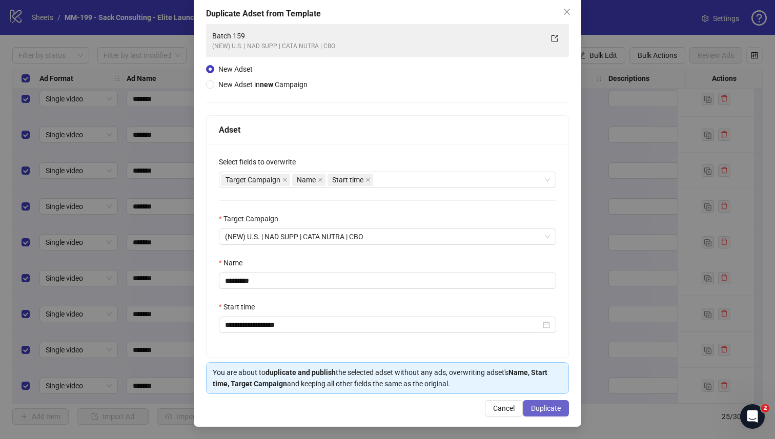
click at [535, 404] on button "Duplicate" at bounding box center [546, 409] width 46 height 16
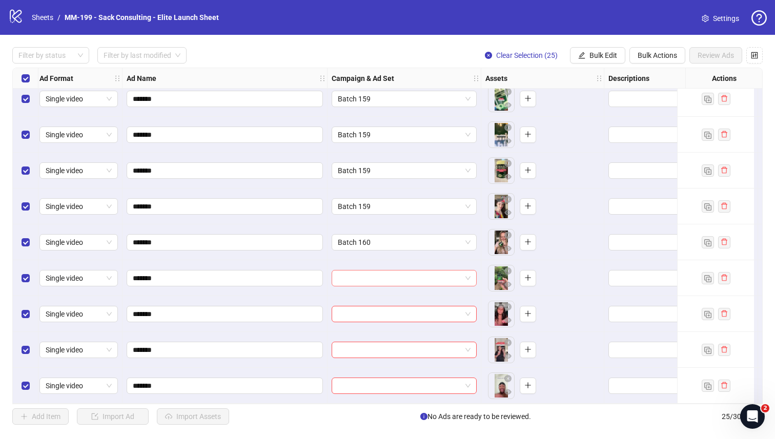
click at [403, 277] on input "search" at bounding box center [400, 278] width 124 height 15
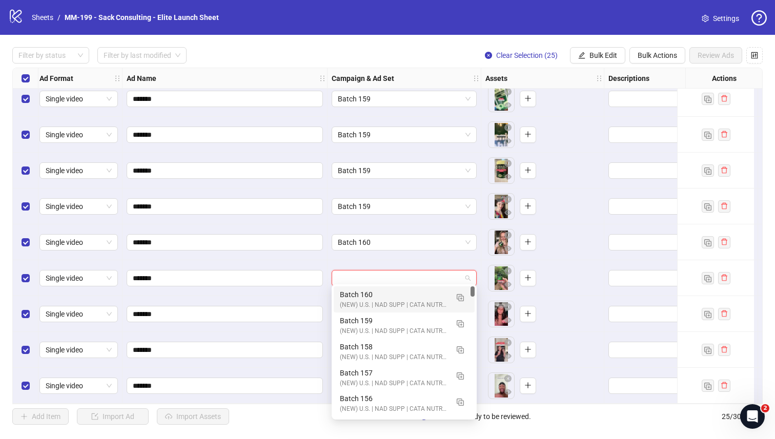
click at [397, 291] on div "Batch 160" at bounding box center [394, 294] width 108 height 11
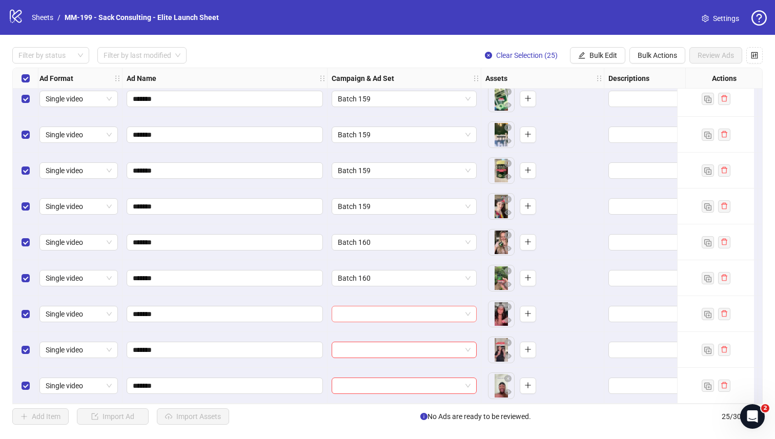
click at [394, 307] on input "search" at bounding box center [400, 314] width 124 height 15
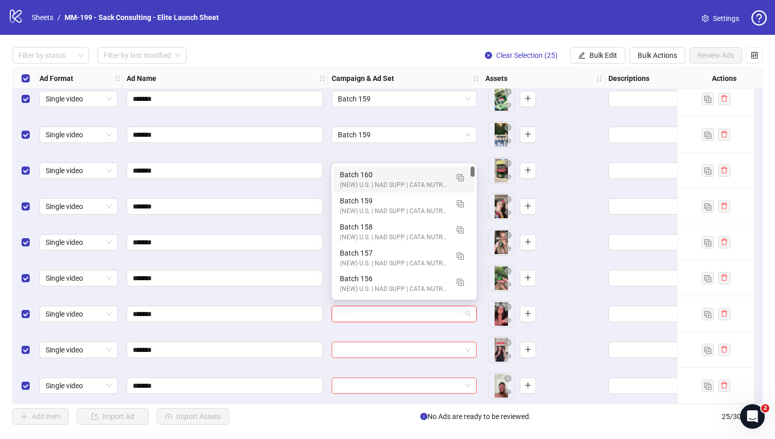
click at [385, 179] on div "Batch 160" at bounding box center [394, 174] width 108 height 11
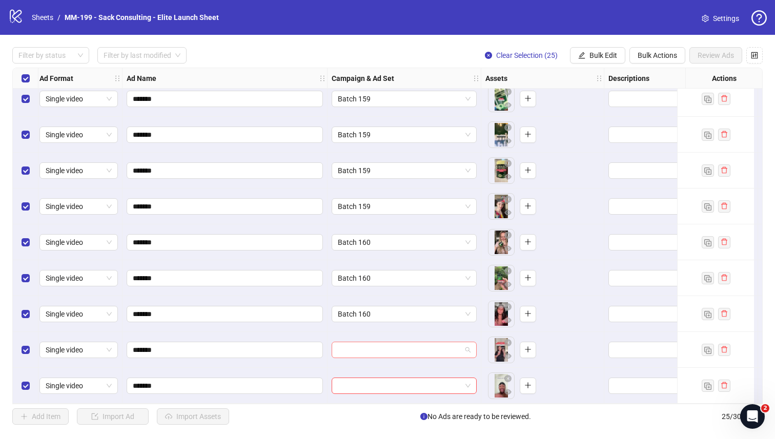
click at [361, 351] on input "search" at bounding box center [400, 350] width 124 height 15
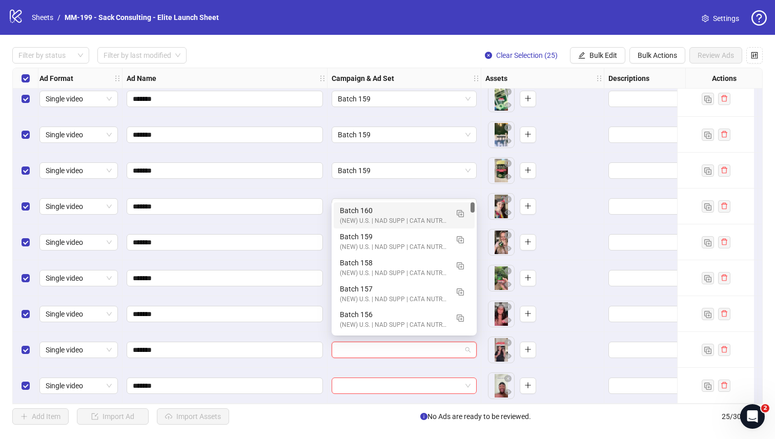
click at [345, 208] on div "Batch 160" at bounding box center [394, 210] width 108 height 11
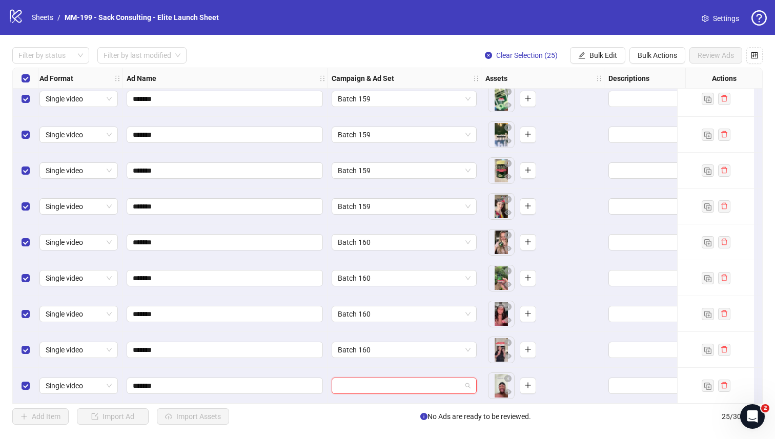
click at [344, 380] on input "search" at bounding box center [400, 385] width 124 height 15
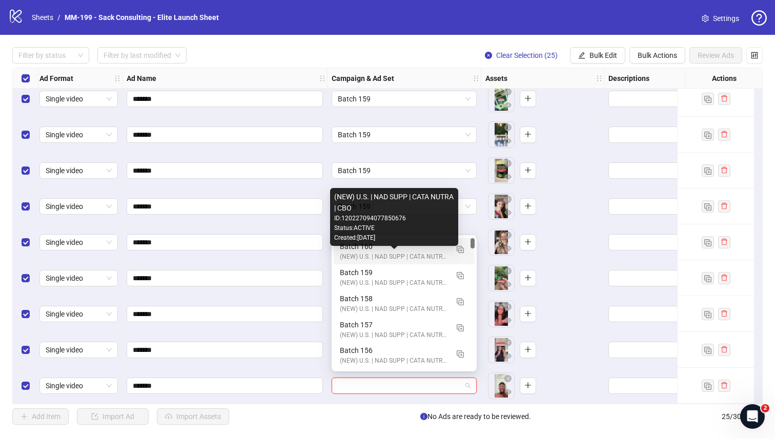
click at [354, 255] on div "(NEW) U.S. | NAD SUPP | CATA NUTRA | CBO" at bounding box center [394, 257] width 108 height 10
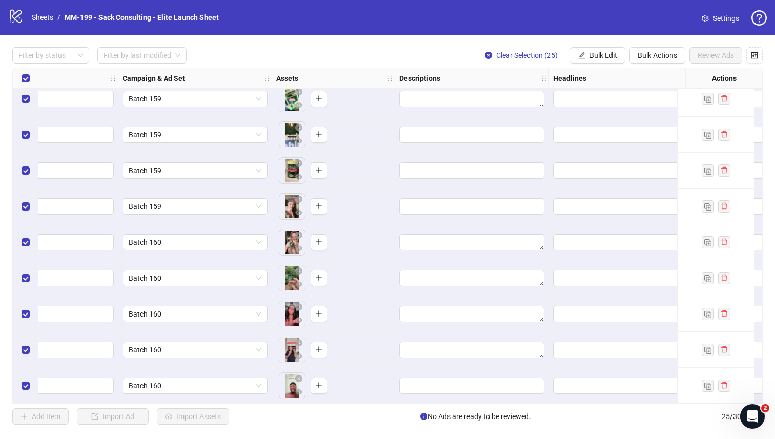
scroll to position [586, 272]
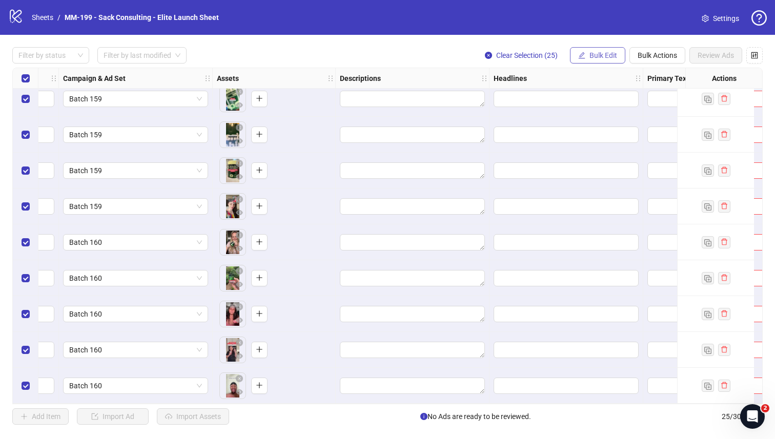
click at [603, 57] on span "Bulk Edit" at bounding box center [604, 55] width 28 height 8
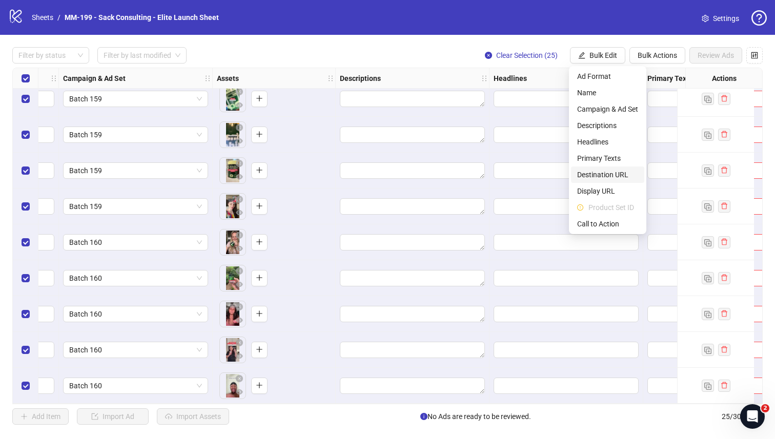
click at [594, 169] on span "Destination URL" at bounding box center [607, 174] width 61 height 11
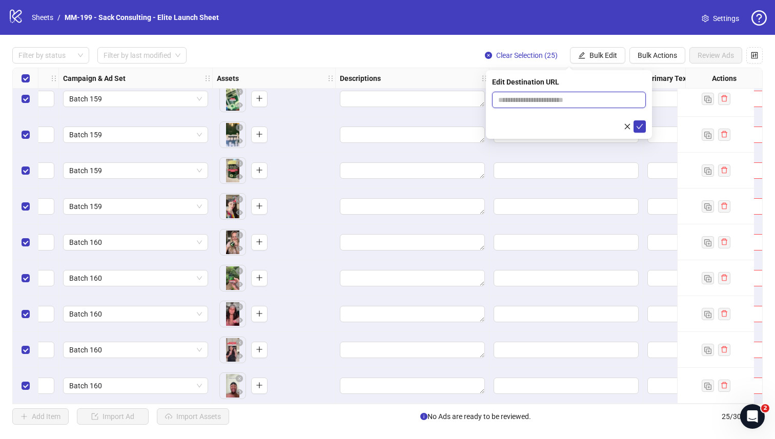
click at [516, 99] on input "text" at bounding box center [564, 99] width 133 height 11
paste input "**********"
type input "**********"
click at [497, 121] on div at bounding box center [569, 127] width 154 height 12
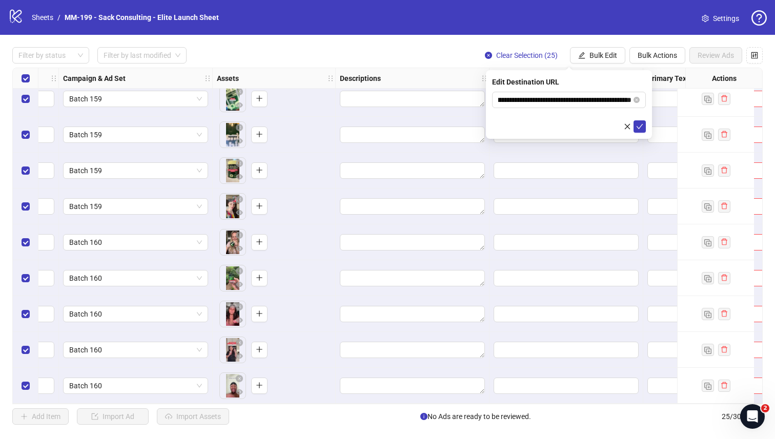
scroll to position [0, 0]
click at [638, 125] on icon "check" at bounding box center [639, 126] width 7 height 7
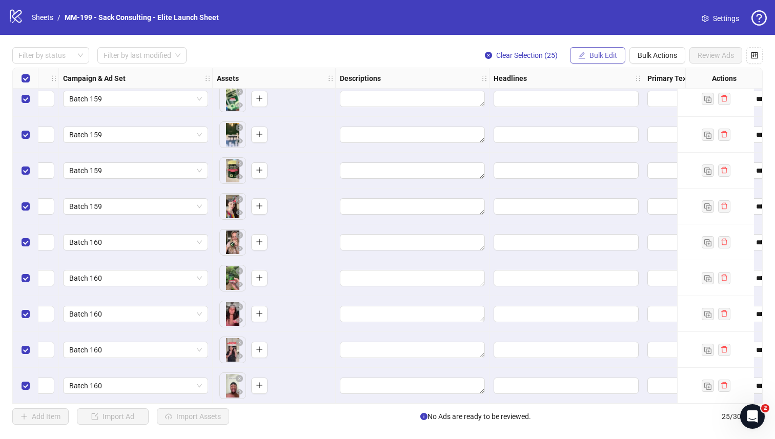
click at [583, 54] on icon "edit" at bounding box center [581, 55] width 7 height 7
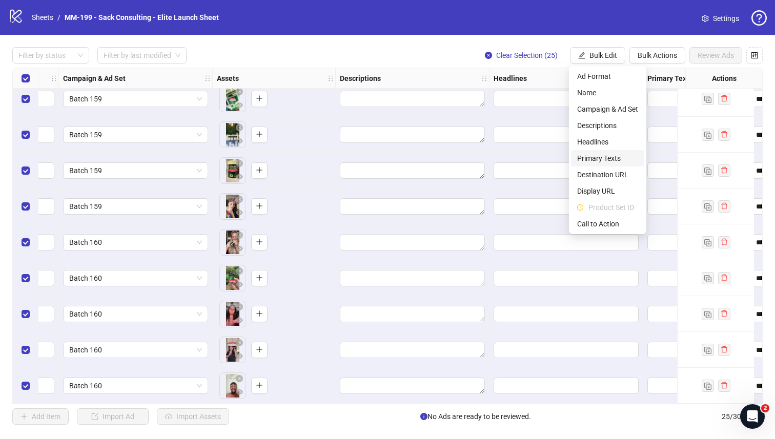
click at [592, 154] on span "Primary Texts" at bounding box center [607, 158] width 61 height 11
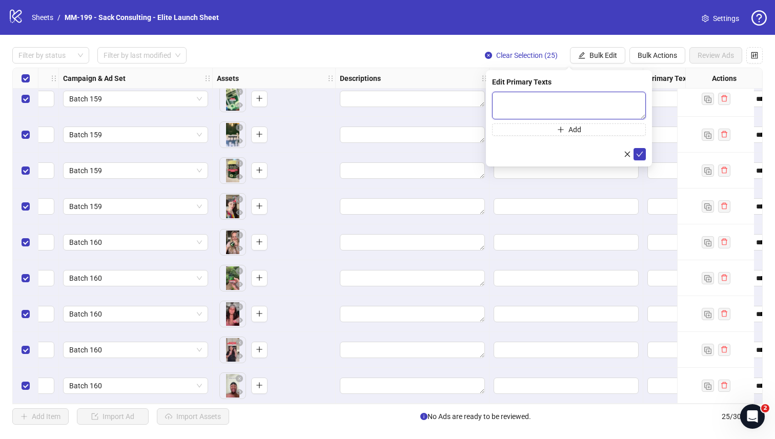
click at [565, 105] on textarea at bounding box center [569, 106] width 154 height 28
paste textarea "**********"
click at [512, 115] on textarea "**********" at bounding box center [569, 106] width 154 height 28
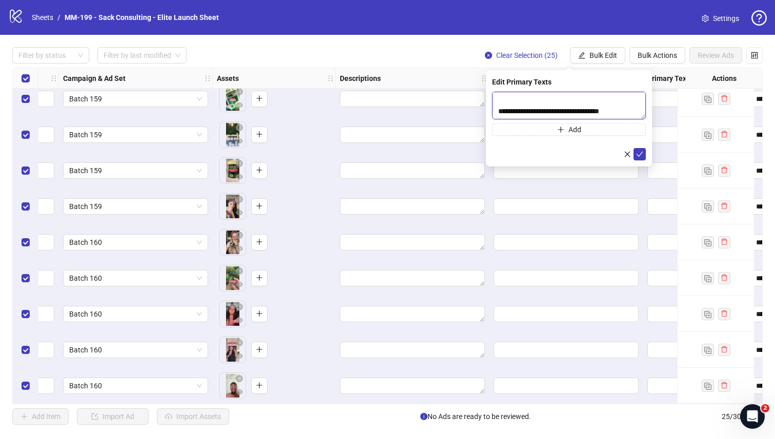
click at [512, 115] on textarea "**********" at bounding box center [569, 106] width 154 height 28
paste textarea "********"
type textarea "**********"
click at [602, 129] on button "Add" at bounding box center [569, 130] width 154 height 12
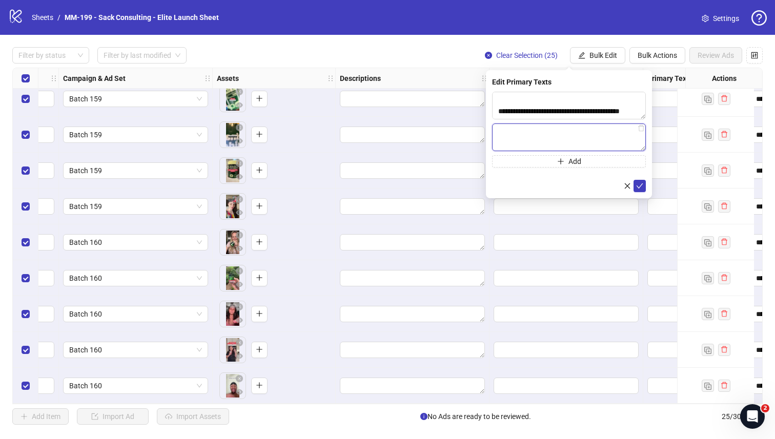
paste textarea "**********"
type textarea "**********"
click at [640, 190] on span "submit" at bounding box center [639, 186] width 7 height 8
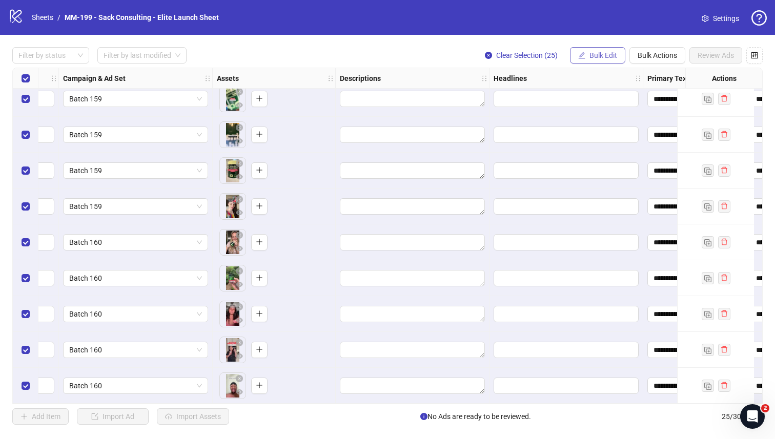
click at [586, 55] on button "Bulk Edit" at bounding box center [597, 55] width 55 height 16
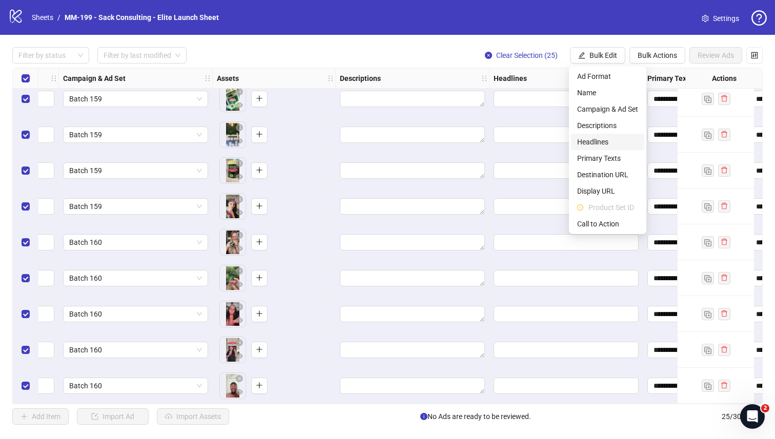
click at [595, 142] on span "Headlines" at bounding box center [607, 141] width 61 height 11
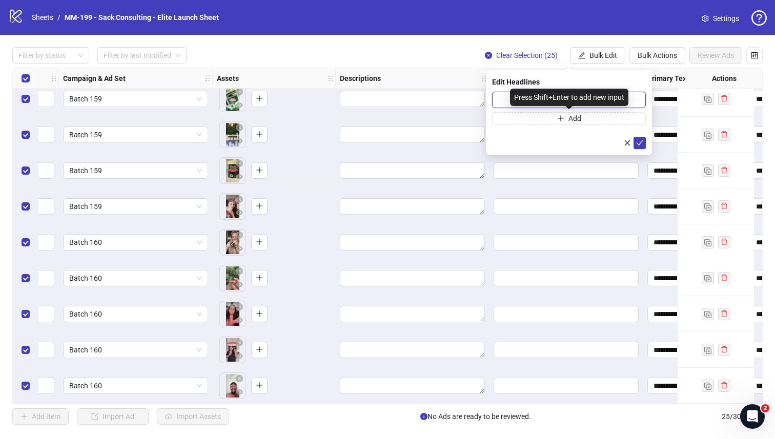
click at [505, 100] on input "text" at bounding box center [569, 100] width 154 height 16
paste input "**********"
type input "**********"
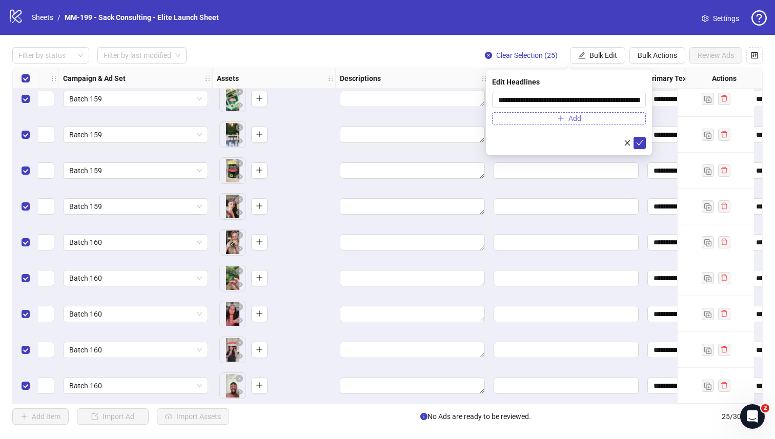
click at [535, 119] on button "Add" at bounding box center [569, 118] width 154 height 12
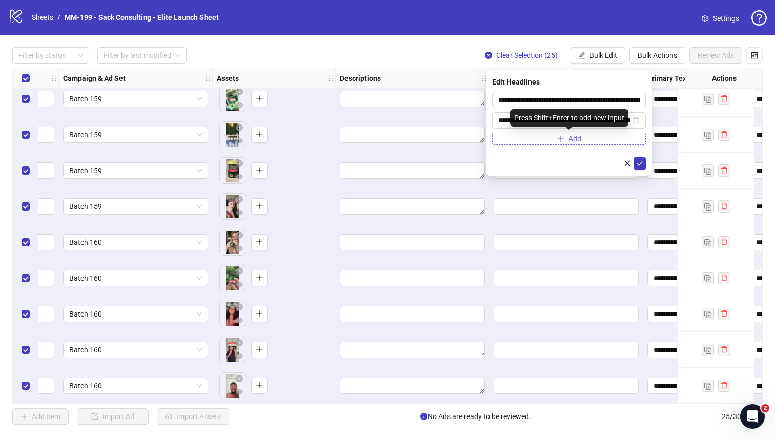
scroll to position [0, 68]
type input "**********"
click at [636, 163] on icon "check" at bounding box center [639, 163] width 7 height 7
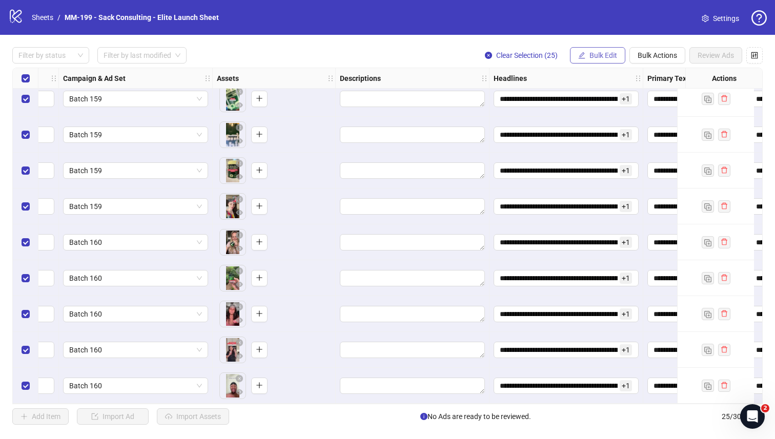
click at [596, 61] on button "Bulk Edit" at bounding box center [597, 55] width 55 height 16
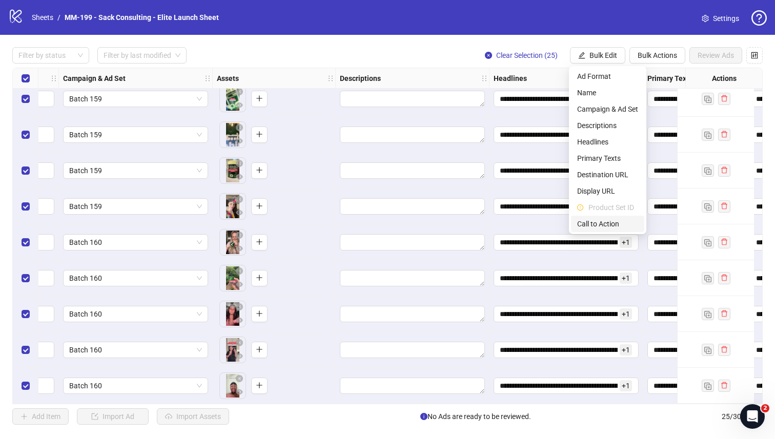
click at [609, 222] on span "Call to Action" at bounding box center [607, 223] width 61 height 11
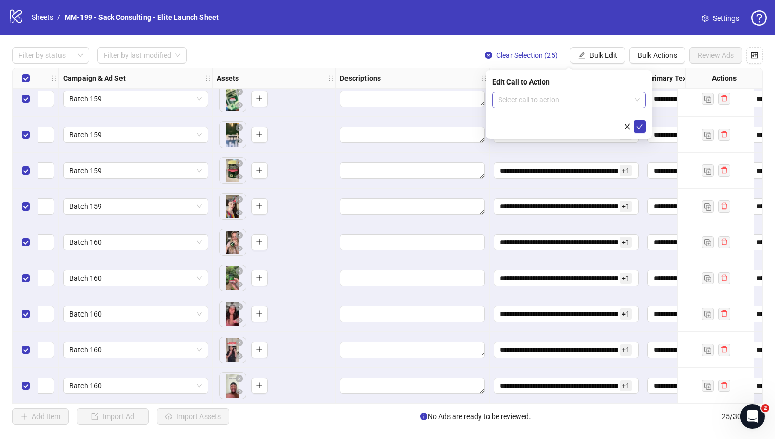
click at [538, 97] on input "search" at bounding box center [564, 99] width 132 height 15
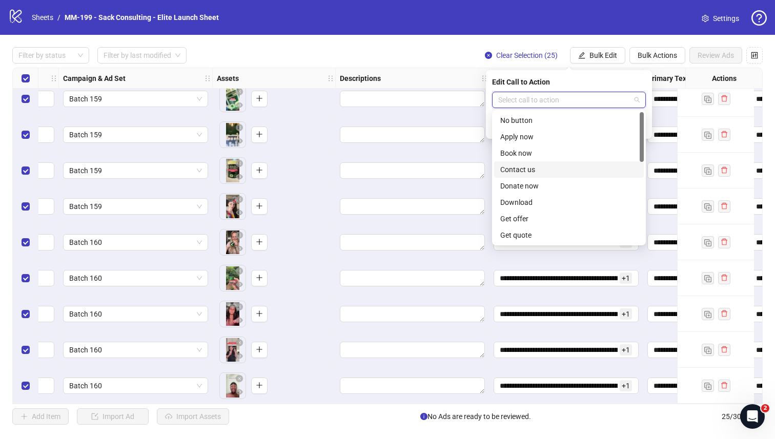
scroll to position [213, 0]
click at [525, 156] on div "Shop now" at bounding box center [569, 153] width 137 height 11
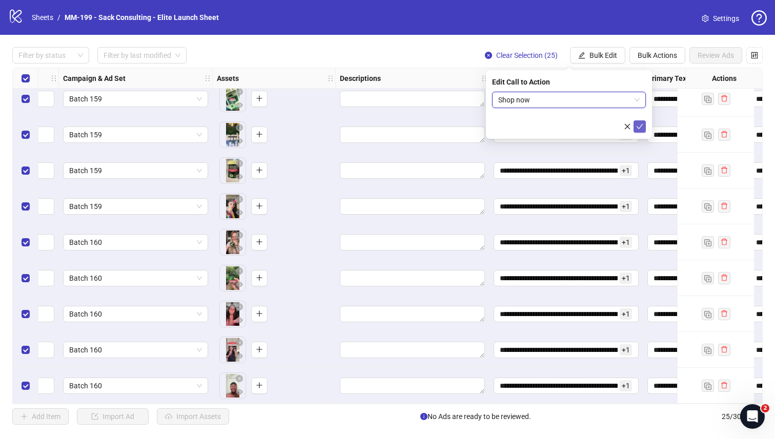
click at [637, 127] on icon "check" at bounding box center [640, 126] width 7 height 5
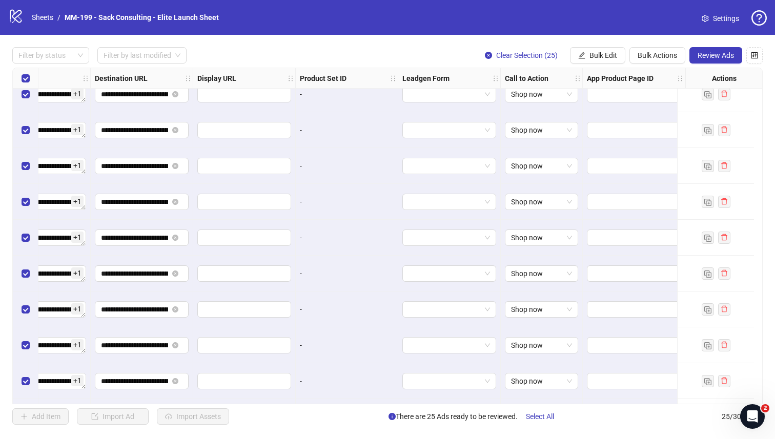
scroll to position [0, 935]
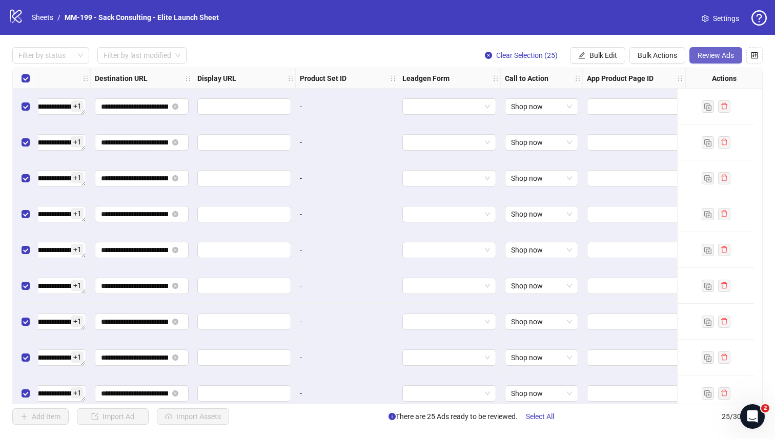
click at [710, 54] on span "Review Ads" at bounding box center [716, 55] width 36 height 8
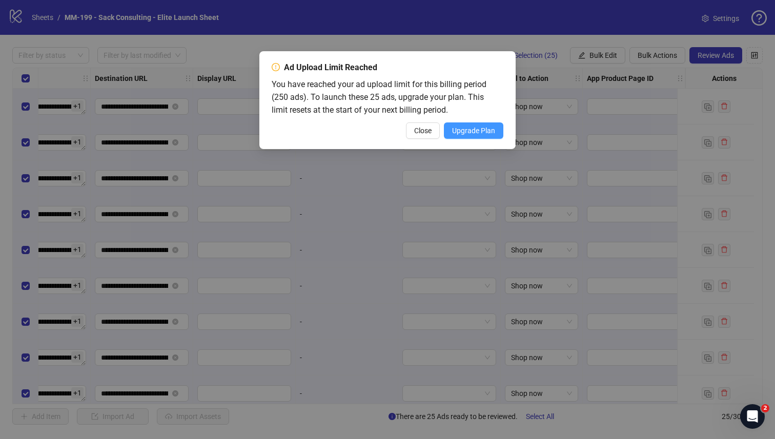
click at [458, 133] on span "Upgrade Plan" at bounding box center [473, 131] width 43 height 8
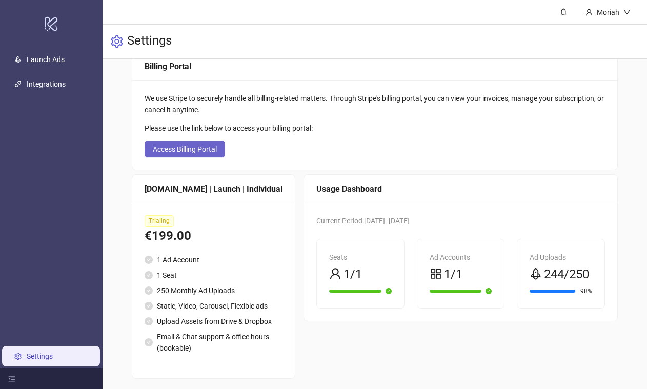
scroll to position [62, 0]
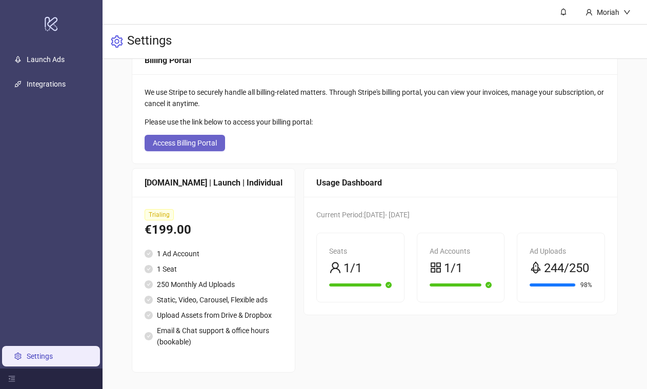
click at [199, 139] on span "Access Billing Portal" at bounding box center [185, 143] width 64 height 8
